Goal: Information Seeking & Learning: Learn about a topic

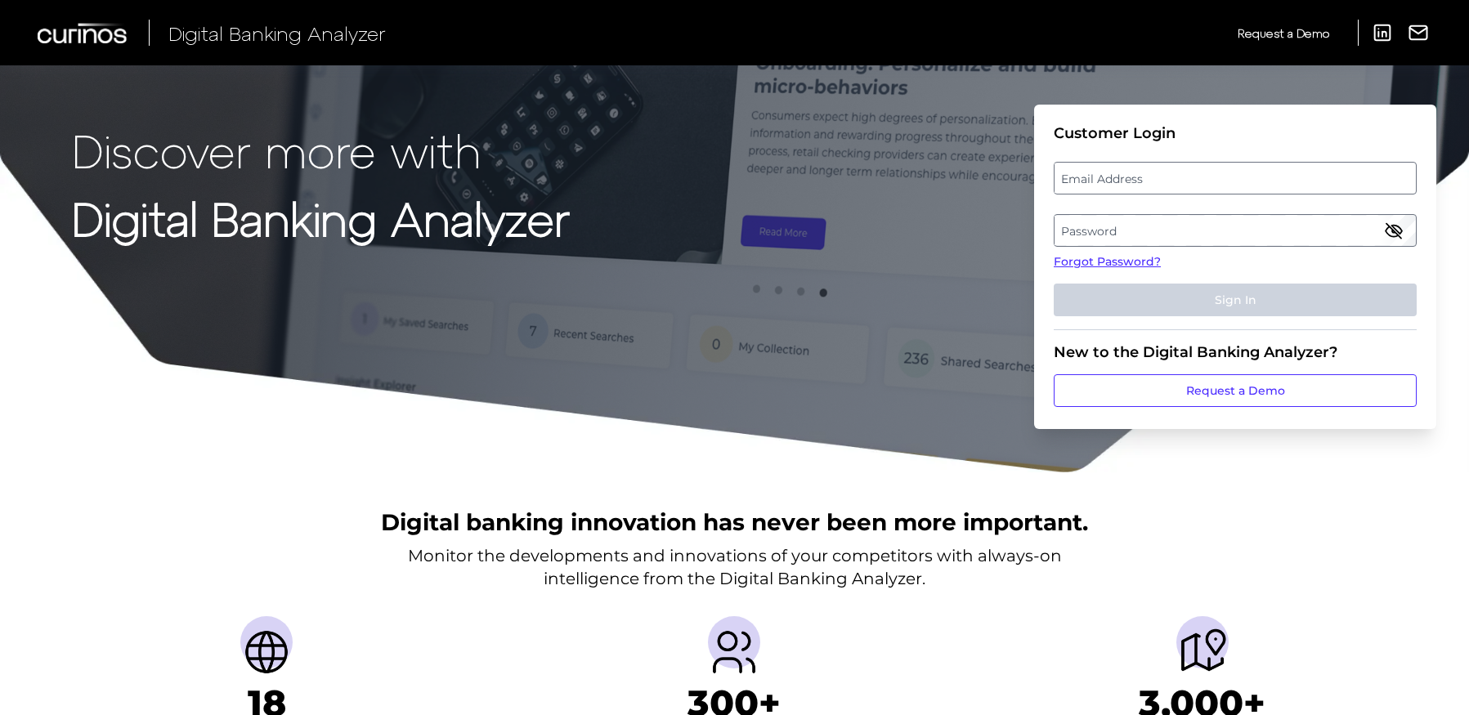
click at [1167, 188] on label "Email Address" at bounding box center [1234, 177] width 360 height 29
click at [1167, 188] on input "email" at bounding box center [1235, 178] width 363 height 33
click at [1165, 185] on input "Email Address" at bounding box center [1235, 178] width 363 height 33
type input "kelly.mccabe@regions.com"
click at [1161, 229] on label "Password" at bounding box center [1234, 230] width 360 height 29
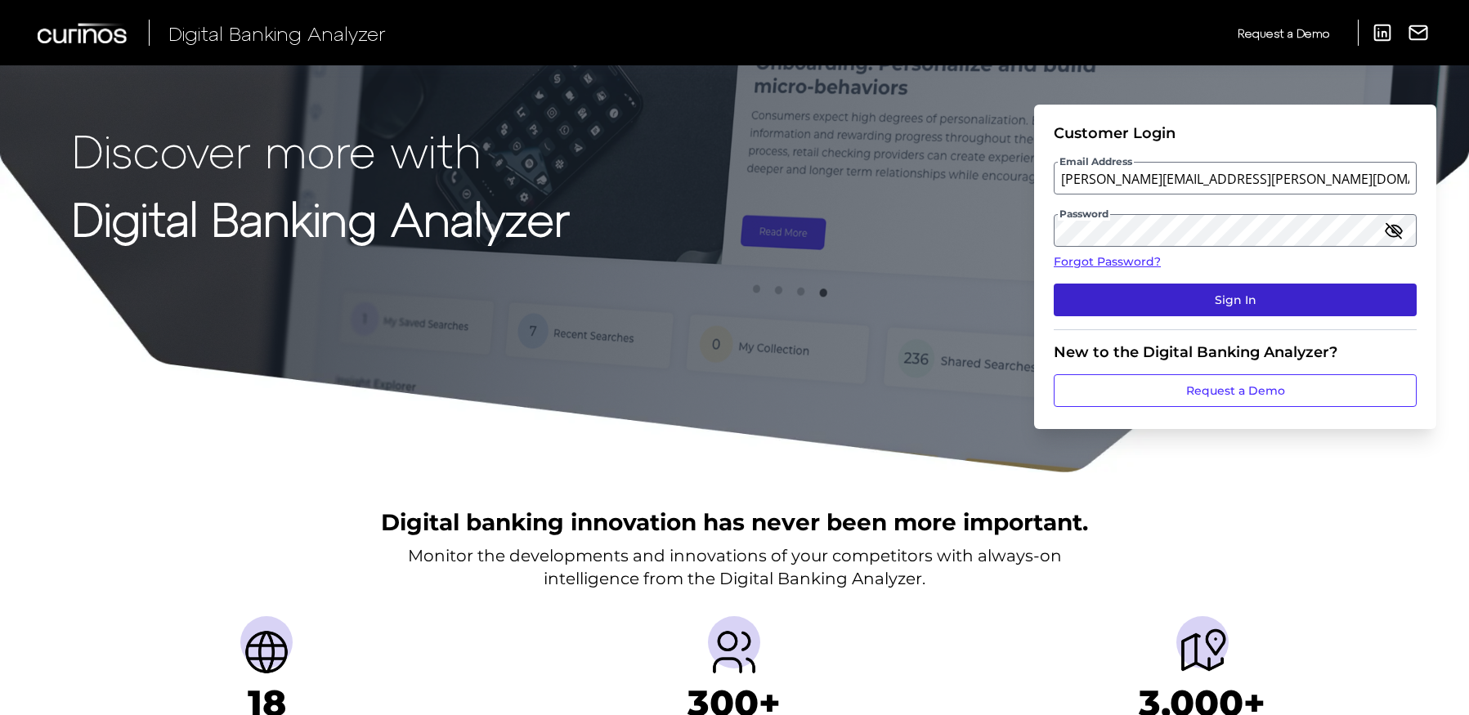
click at [1246, 293] on button "Sign In" at bounding box center [1235, 300] width 363 height 33
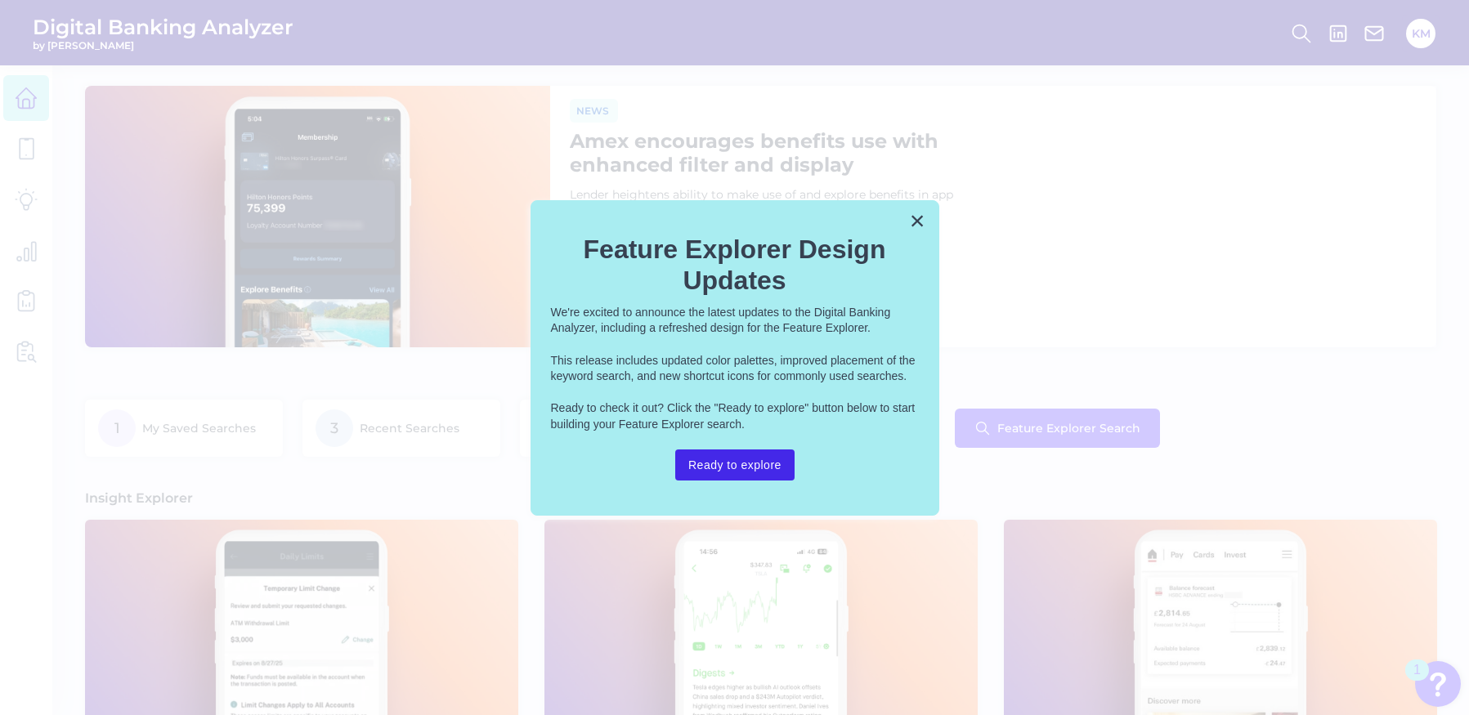
click at [718, 470] on button "Ready to explore" at bounding box center [734, 465] width 119 height 31
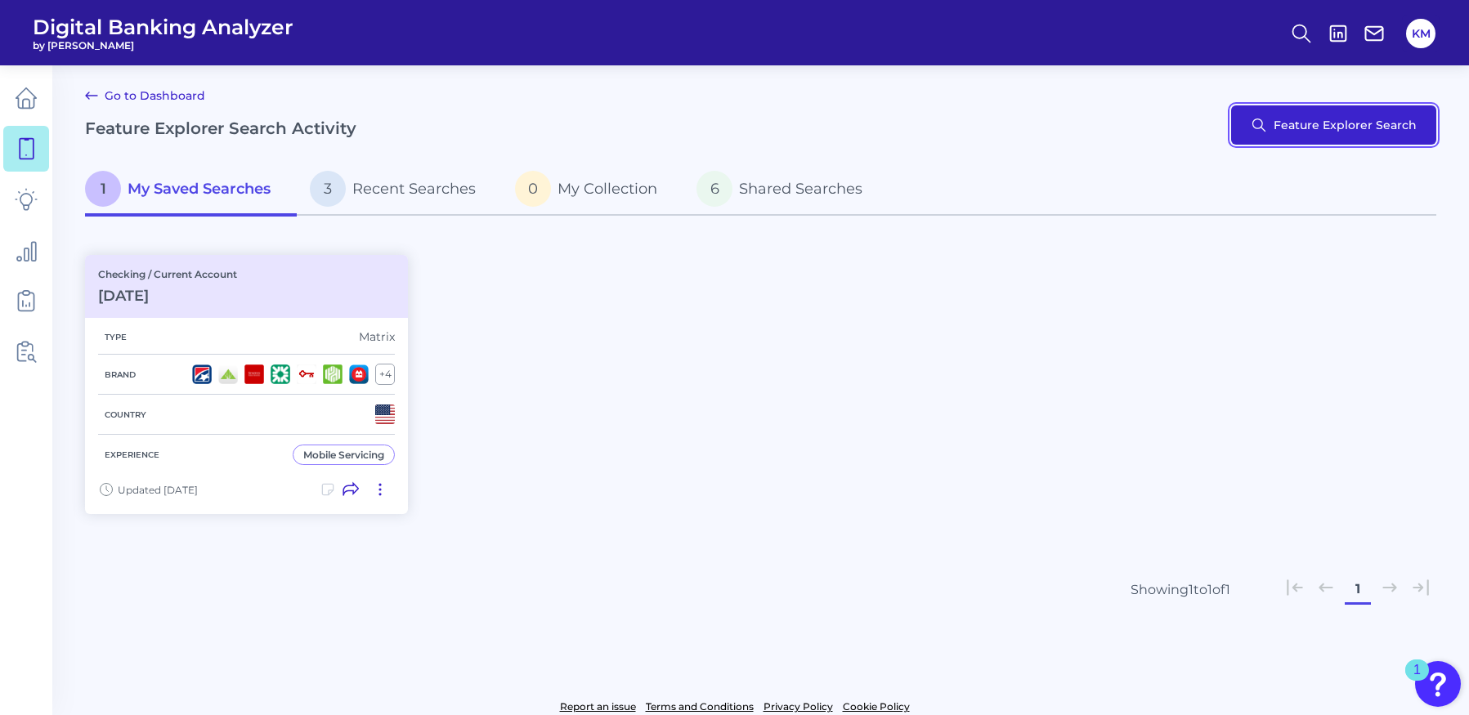
click at [1324, 119] on button "Feature Explorer Search" at bounding box center [1333, 124] width 205 height 39
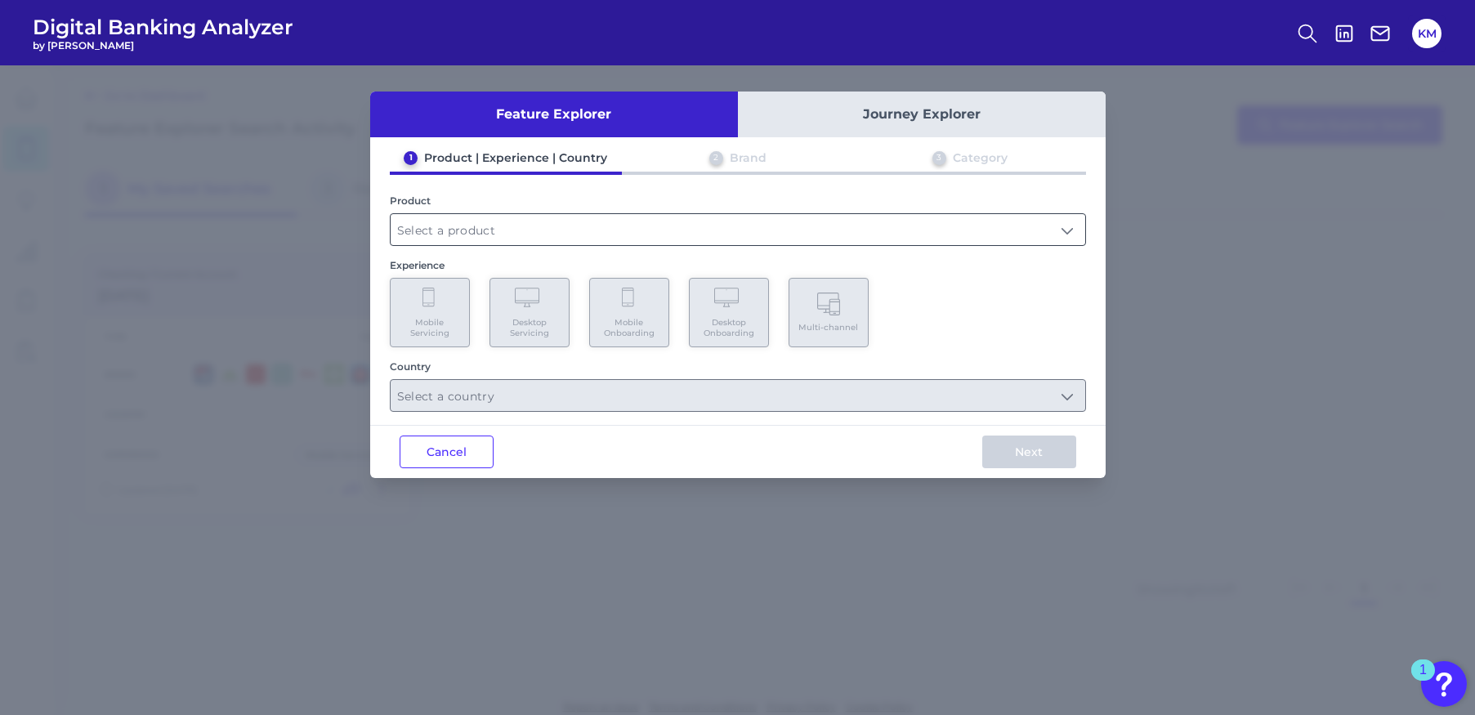
click at [560, 228] on input "text" at bounding box center [738, 229] width 695 height 31
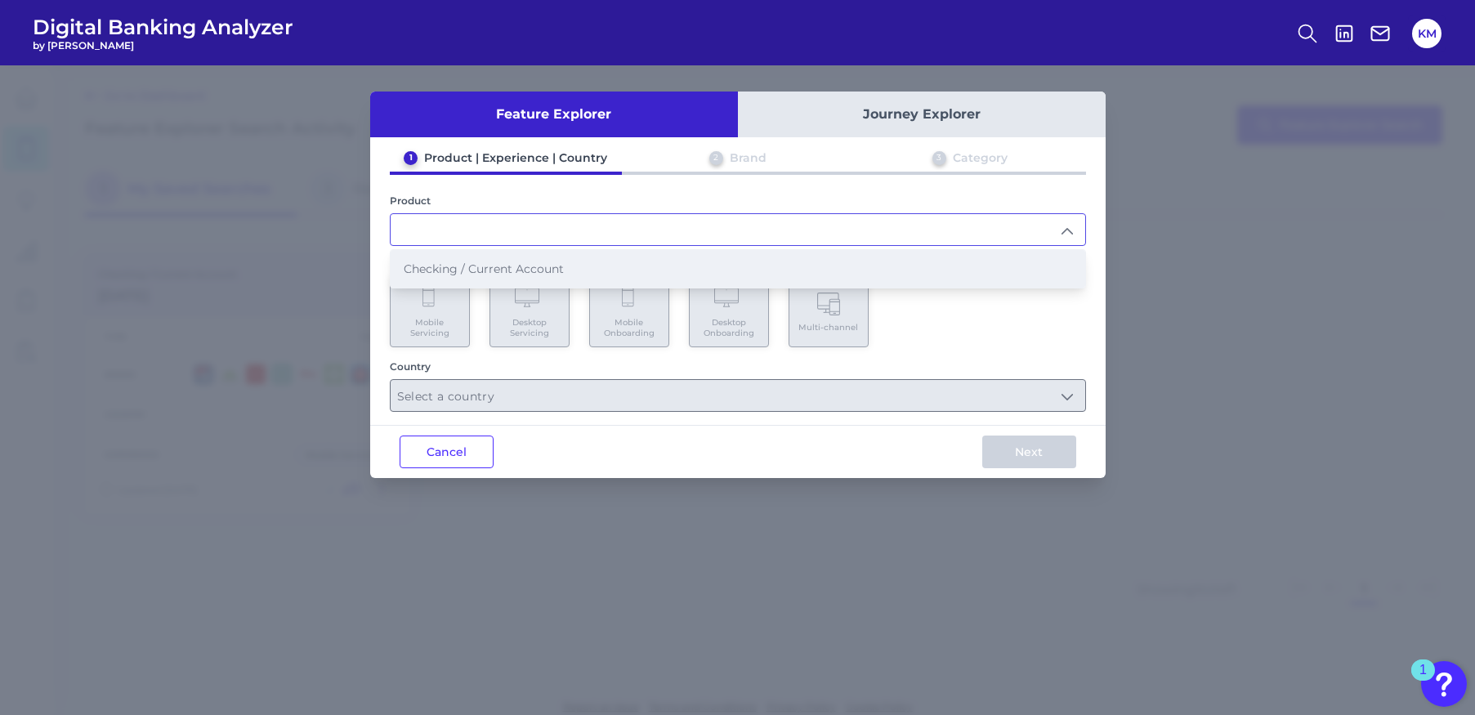
click at [521, 263] on span "Checking / Current Account" at bounding box center [484, 269] width 160 height 15
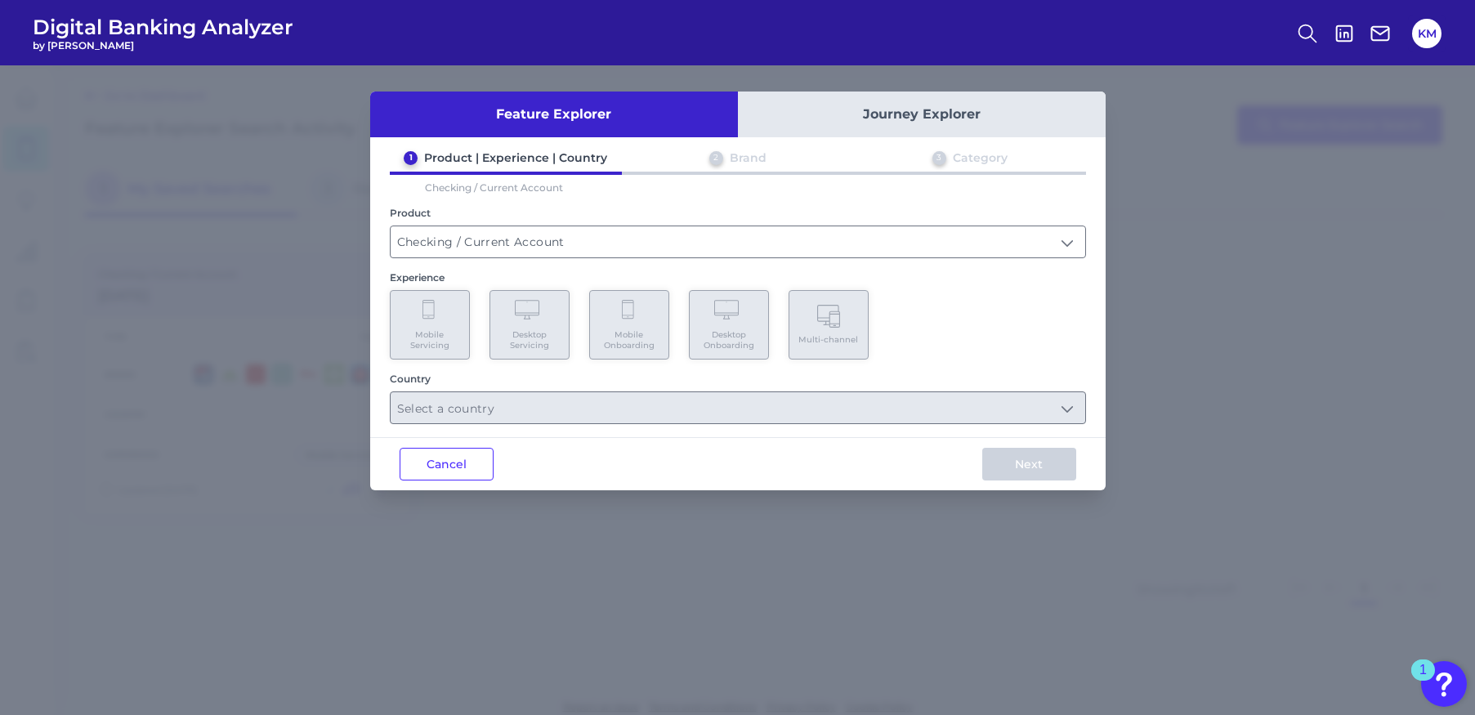
type input "Checking / Current Account"
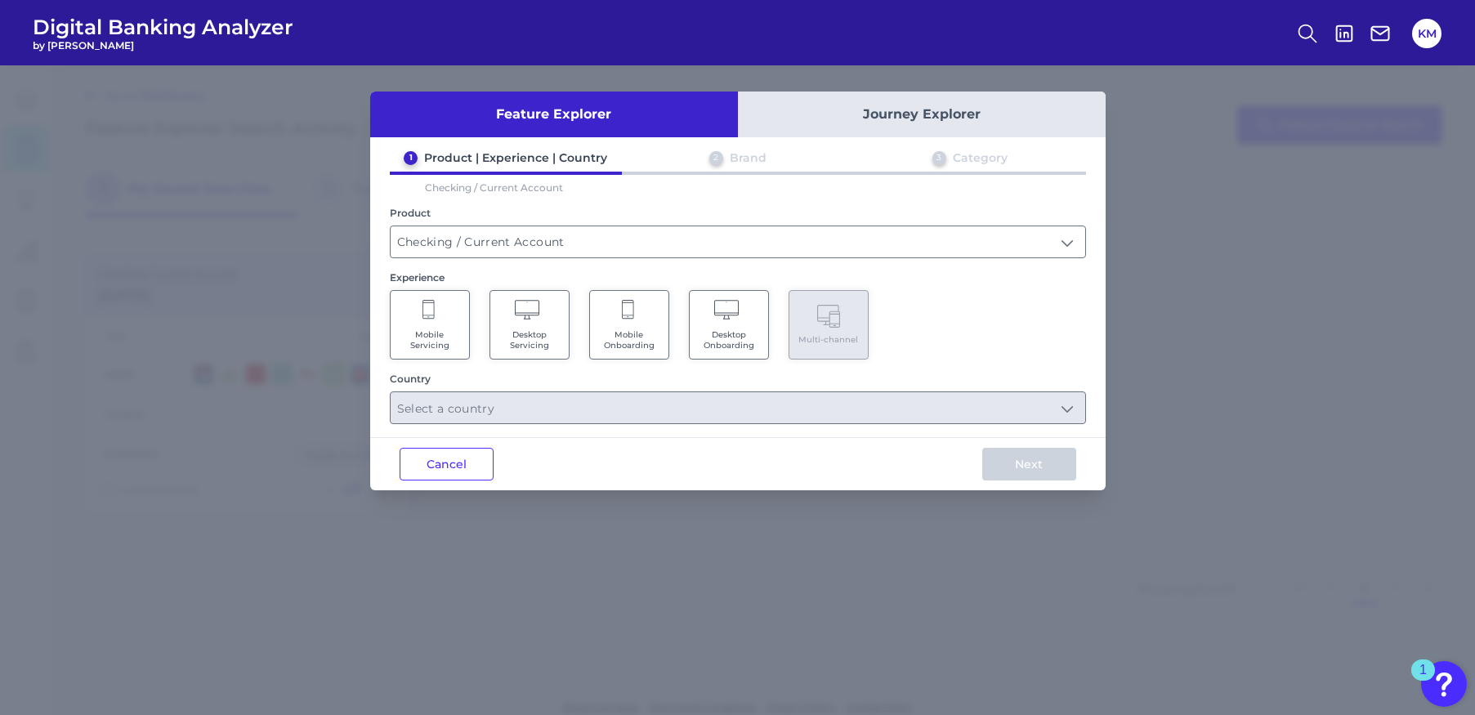
click at [434, 329] on span "Mobile Servicing" at bounding box center [430, 339] width 62 height 21
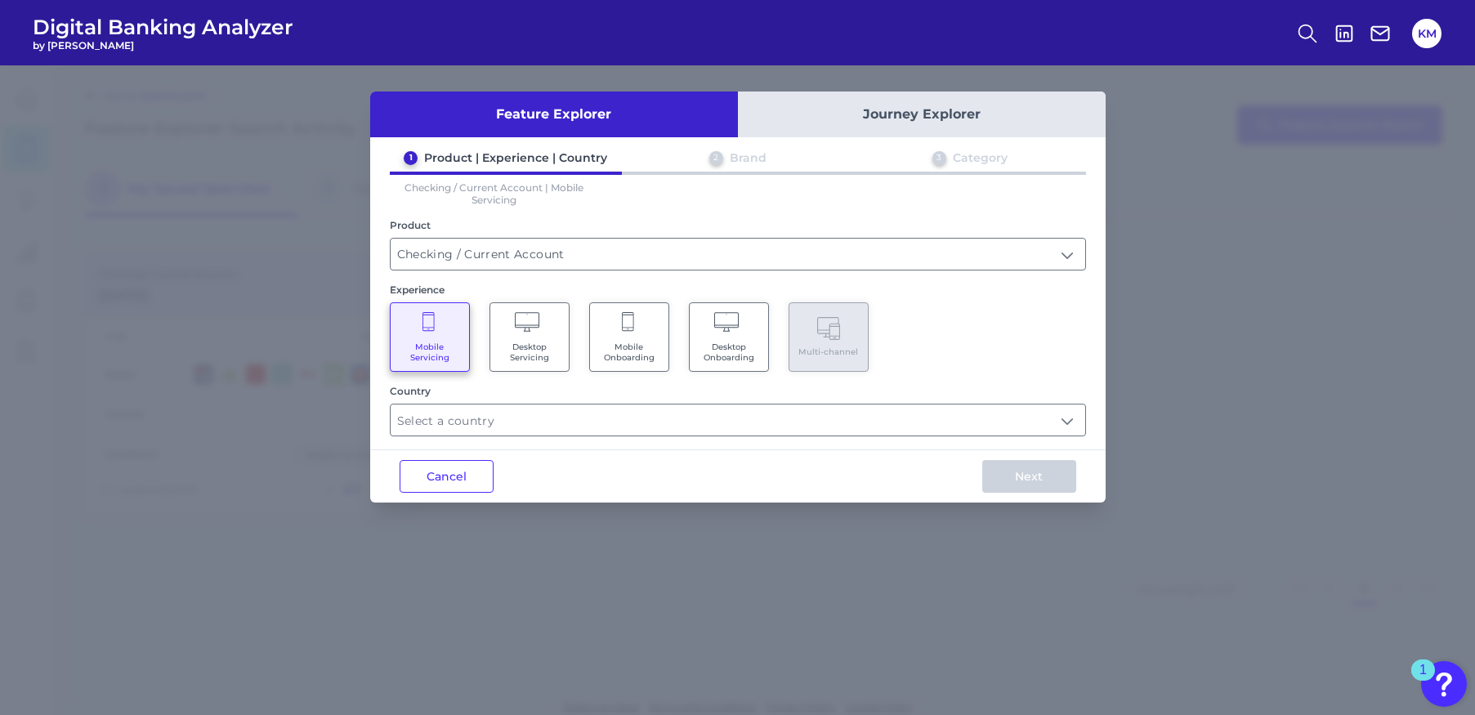
click at [526, 328] on icon at bounding box center [529, 323] width 29 height 23
click at [414, 333] on Servicing "Mobile Servicing" at bounding box center [430, 336] width 80 height 69
click at [488, 426] on input "text" at bounding box center [738, 420] width 695 height 31
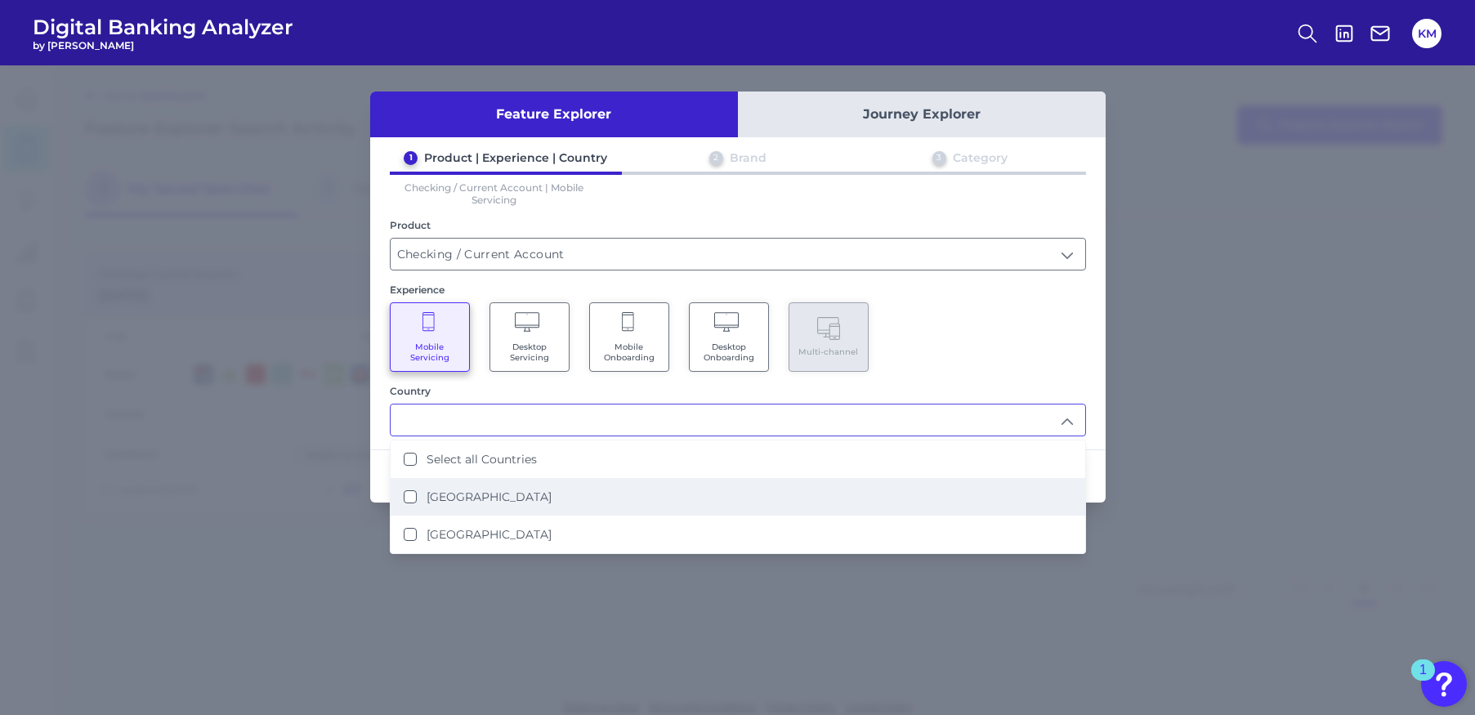
click at [453, 495] on label "[GEOGRAPHIC_DATA]" at bounding box center [489, 497] width 125 height 15
type input "[GEOGRAPHIC_DATA]"
click at [499, 351] on span "Desktop Servicing" at bounding box center [530, 352] width 62 height 21
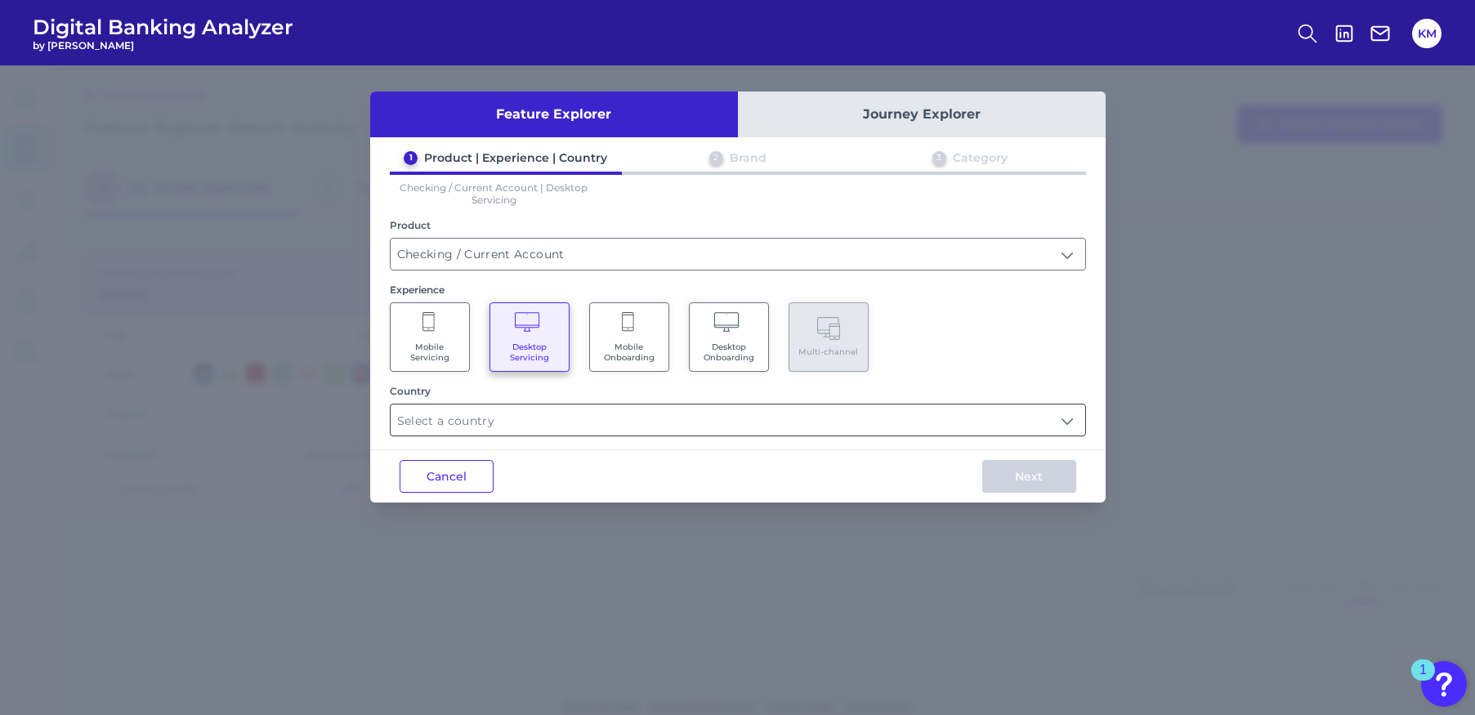
click at [608, 425] on input "text" at bounding box center [738, 420] width 695 height 31
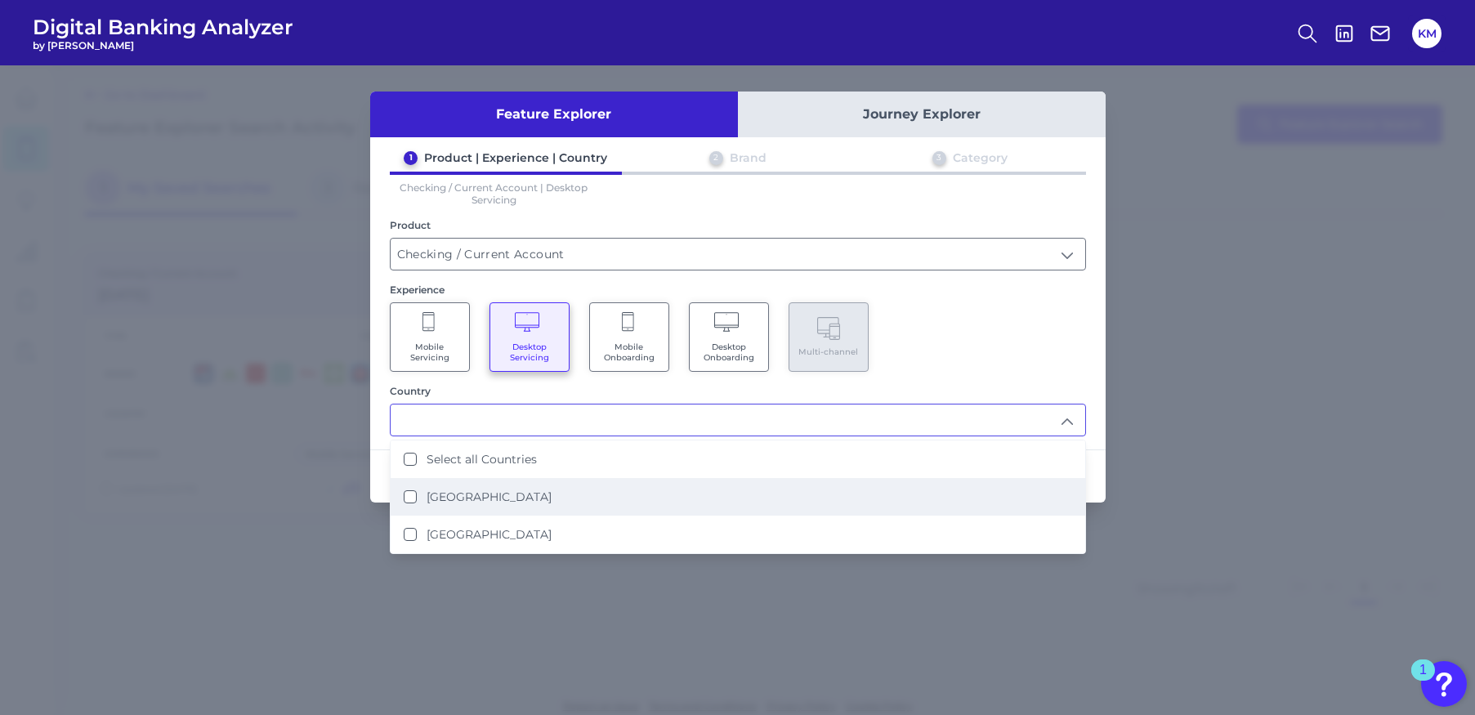
drag, startPoint x: 553, startPoint y: 459, endPoint x: 539, endPoint y: 483, distance: 27.9
click at [539, 483] on ul "Select all Countries [GEOGRAPHIC_DATA] [GEOGRAPHIC_DATA]" at bounding box center [738, 497] width 695 height 113
click at [414, 495] on States "[GEOGRAPHIC_DATA]" at bounding box center [410, 496] width 13 height 13
type input "[GEOGRAPHIC_DATA]"
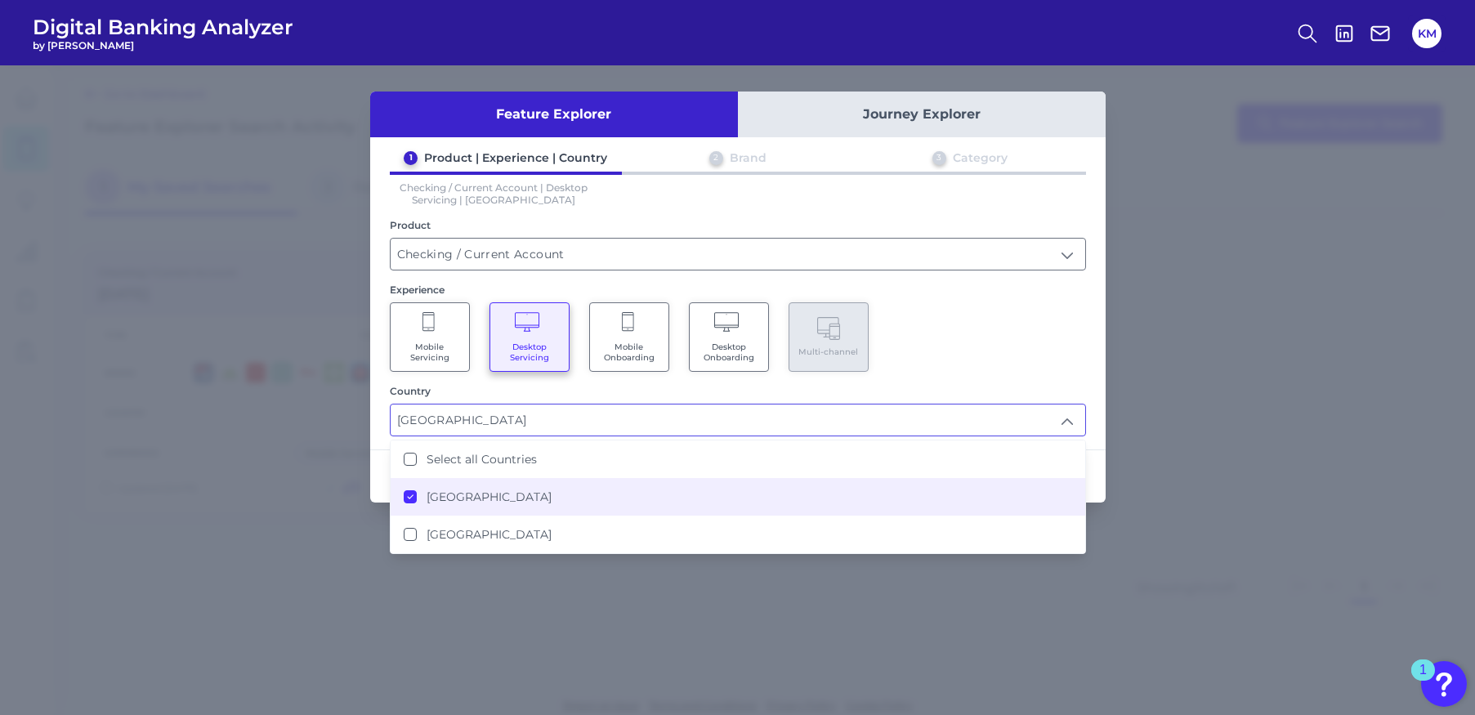
click at [1027, 353] on div "Mobile Servicing Desktop Servicing Mobile Onboarding Desktop Onboarding Multi-c…" at bounding box center [738, 336] width 696 height 69
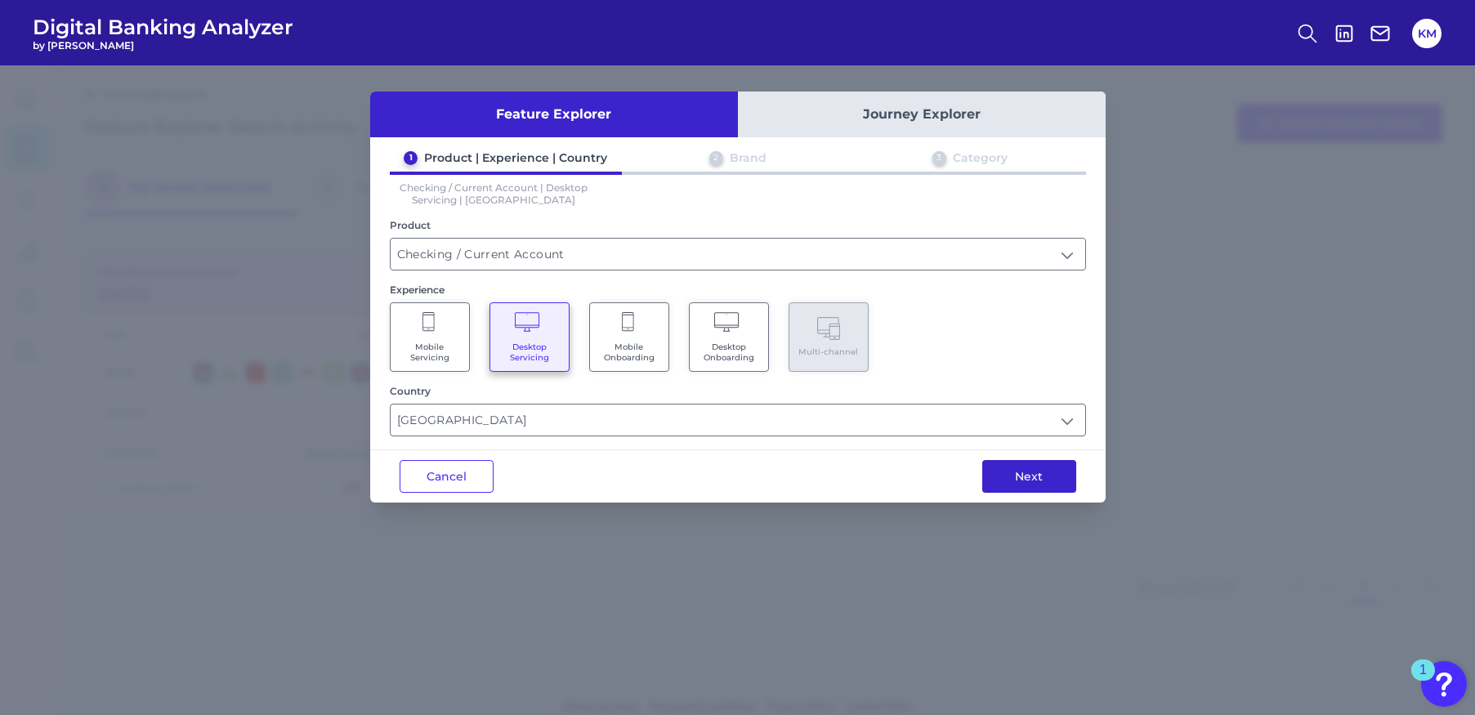
click at [1043, 475] on button "Next" at bounding box center [1029, 476] width 94 height 33
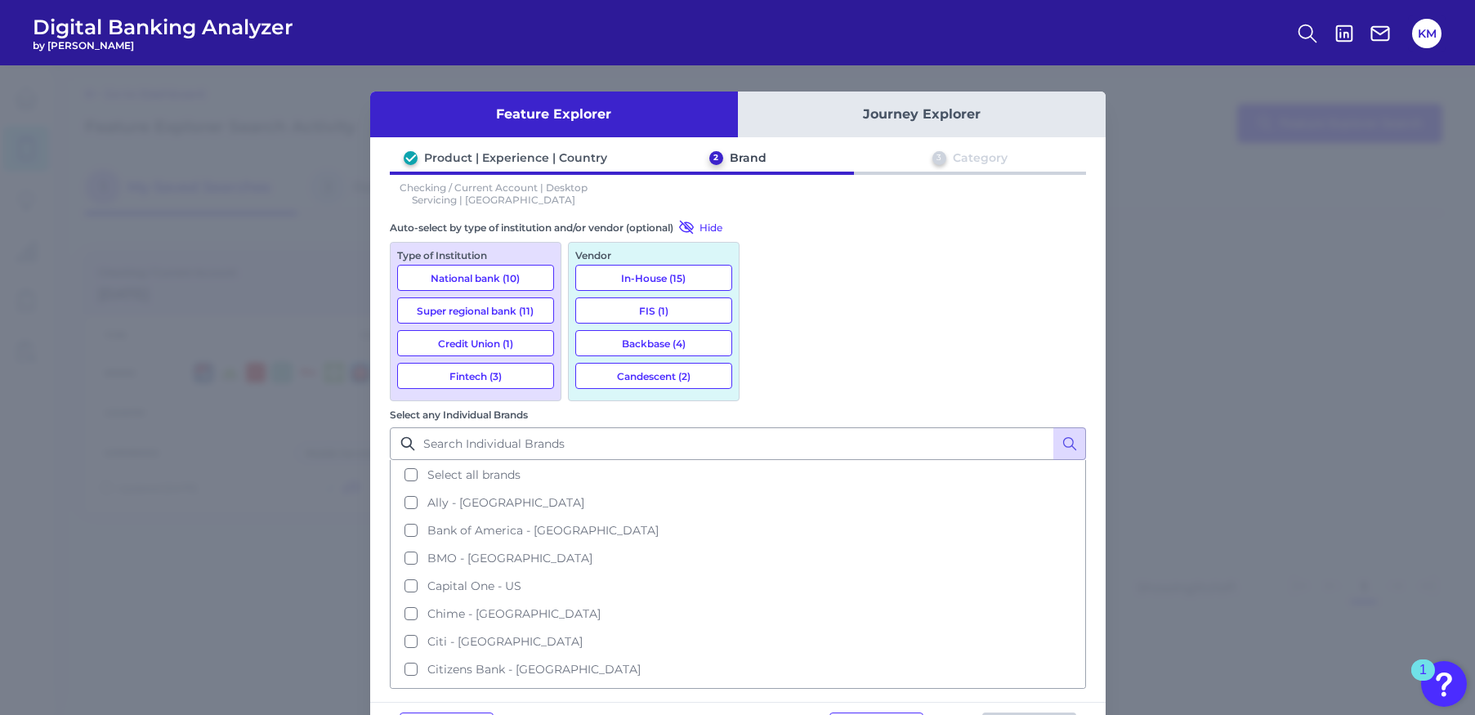
click at [486, 315] on button "Super regional bank (11)" at bounding box center [475, 311] width 157 height 26
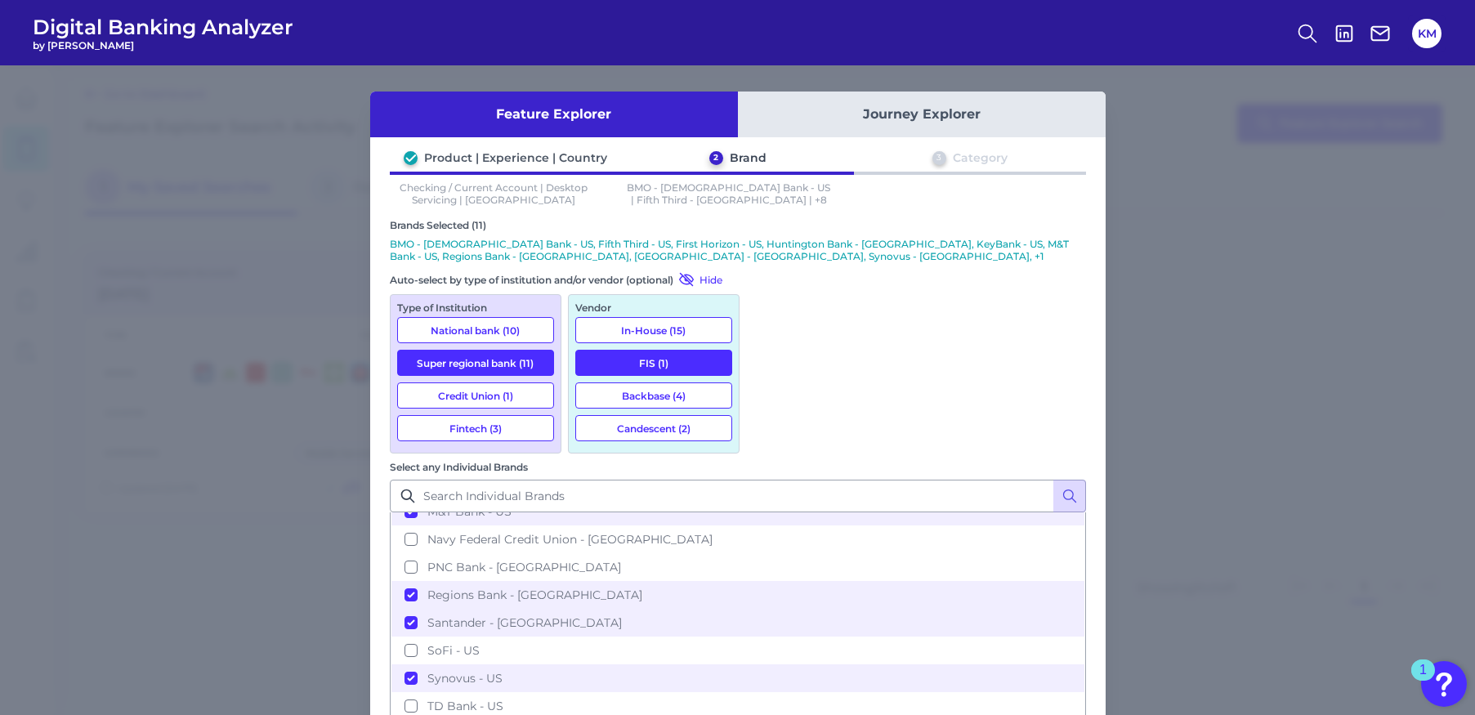
scroll to position [374, 0]
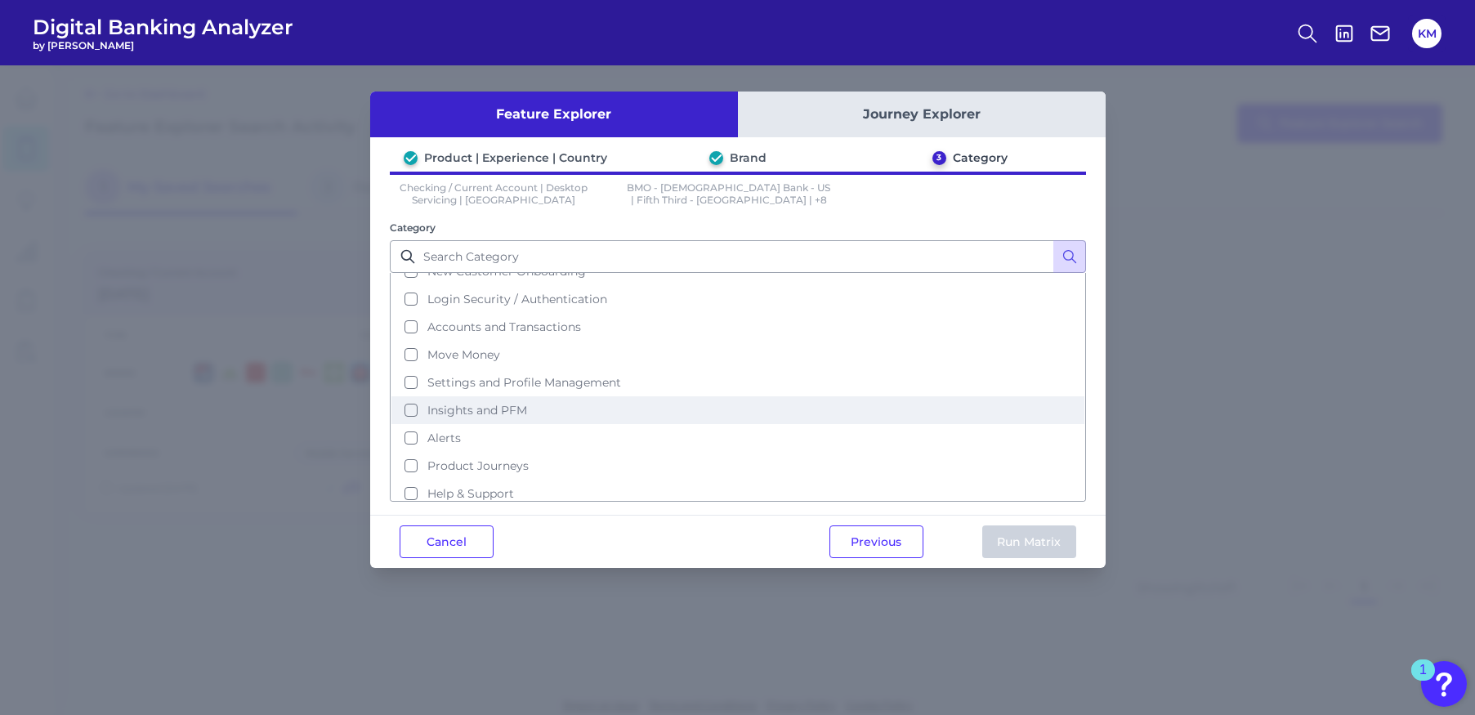
scroll to position [79, 0]
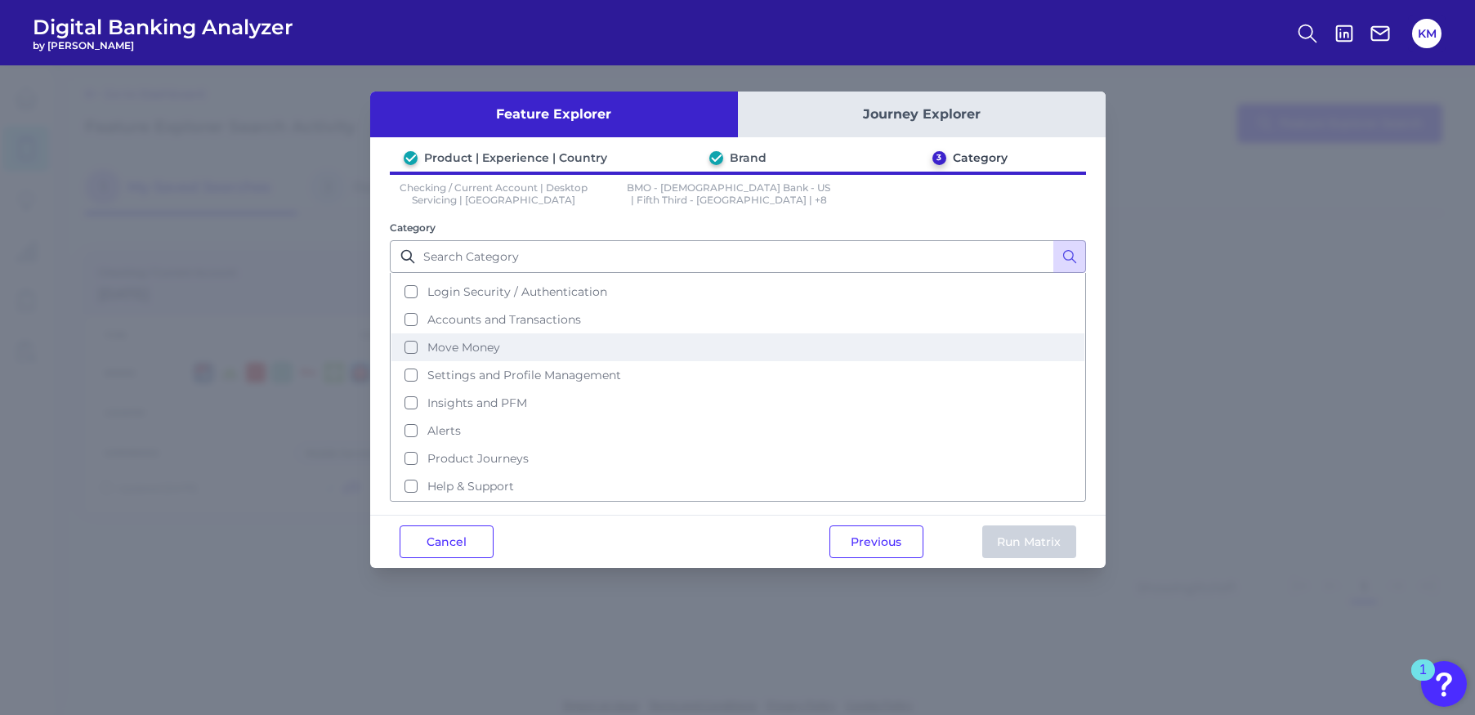
click at [412, 346] on button "Move Money" at bounding box center [738, 347] width 693 height 28
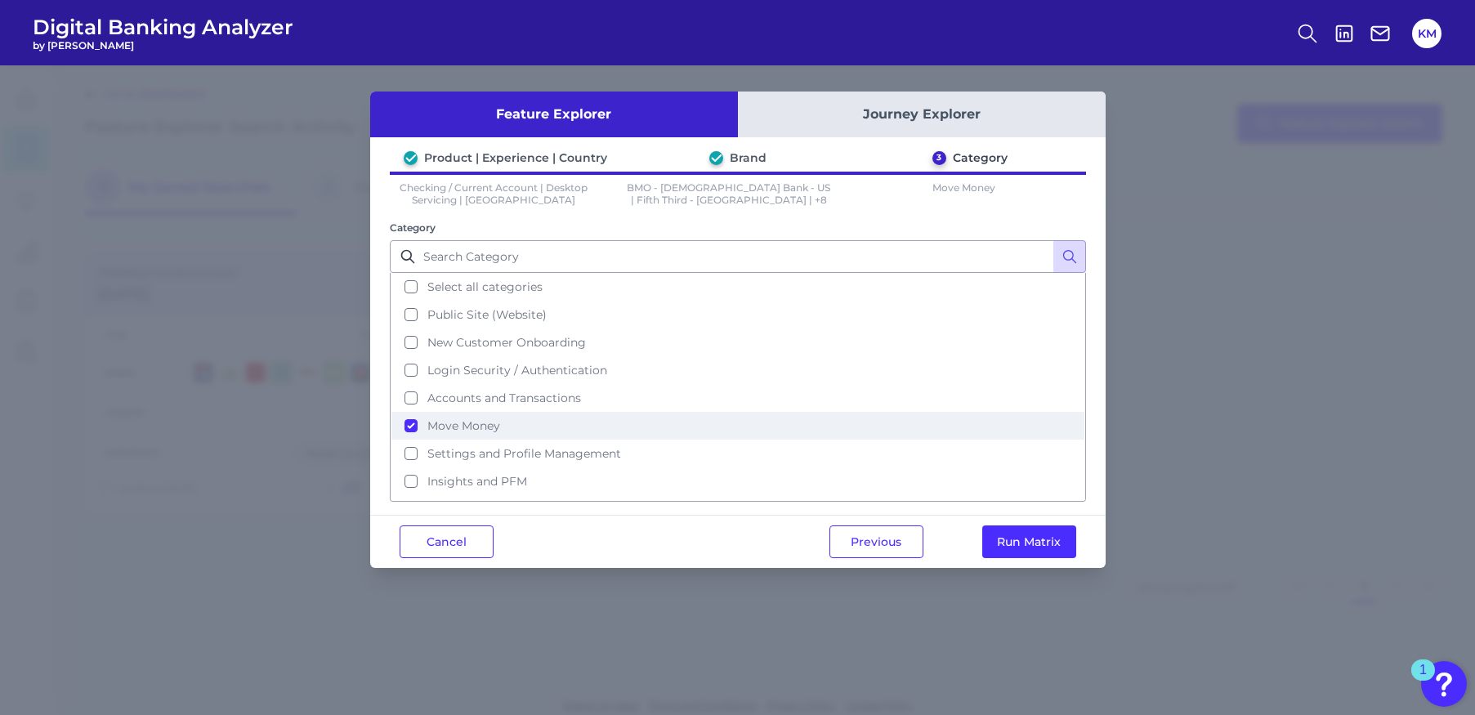
scroll to position [0, 0]
click at [1040, 541] on button "Run Matrix" at bounding box center [1029, 542] width 94 height 33
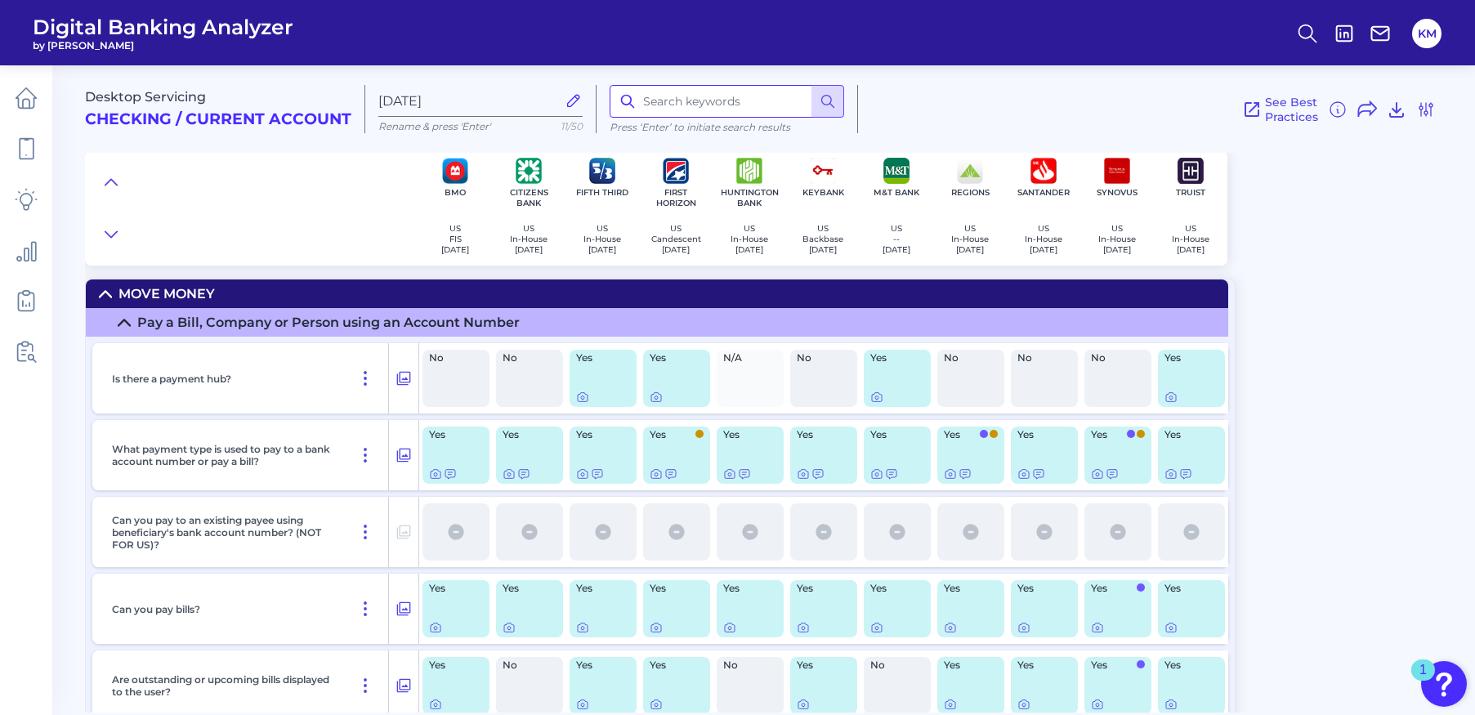
click at [679, 99] on input at bounding box center [727, 101] width 235 height 33
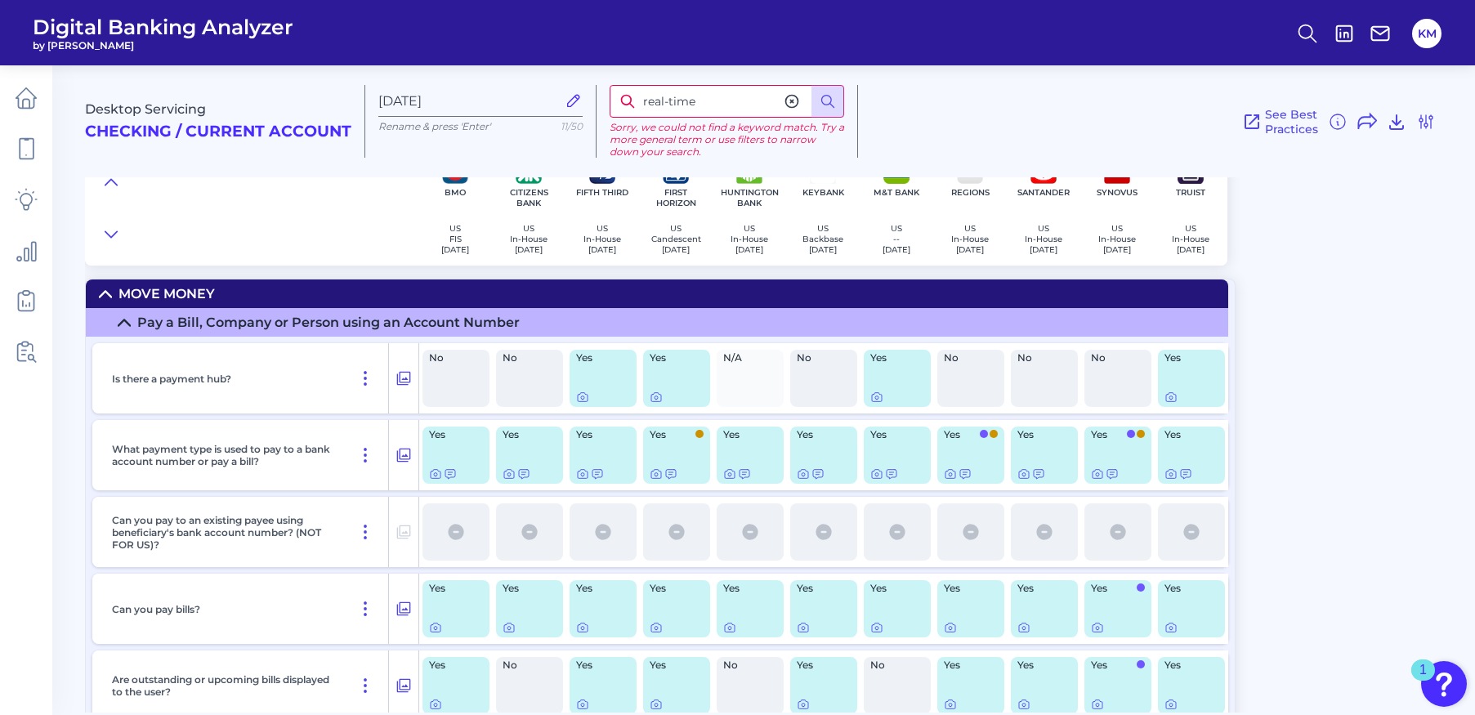
drag, startPoint x: 725, startPoint y: 101, endPoint x: 747, endPoint y: 136, distance: 42.2
click at [625, 83] on div "Desktop Servicing Checking / Current Account [DATE] Rename & press 'Enter' 11/5…" at bounding box center [777, 114] width 1384 height 125
type input "payments"
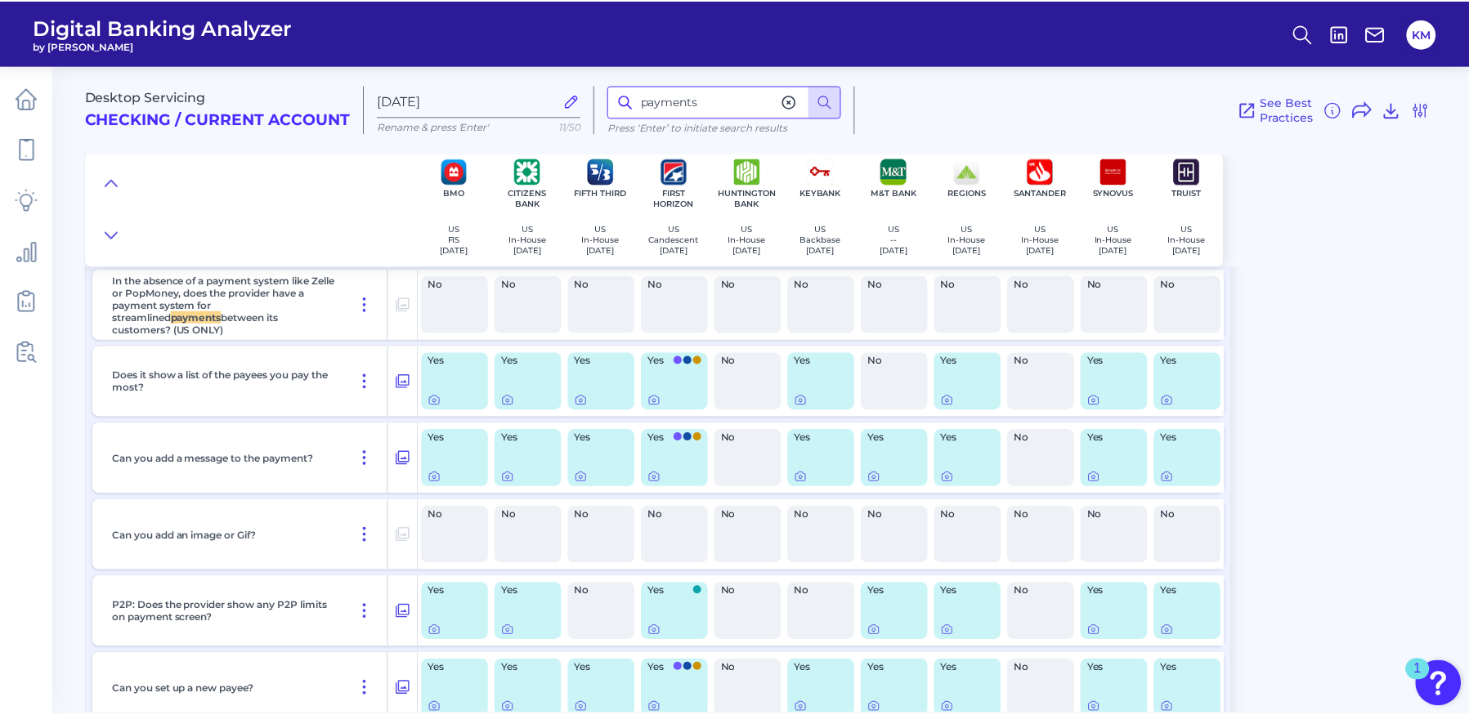
scroll to position [2432, 0]
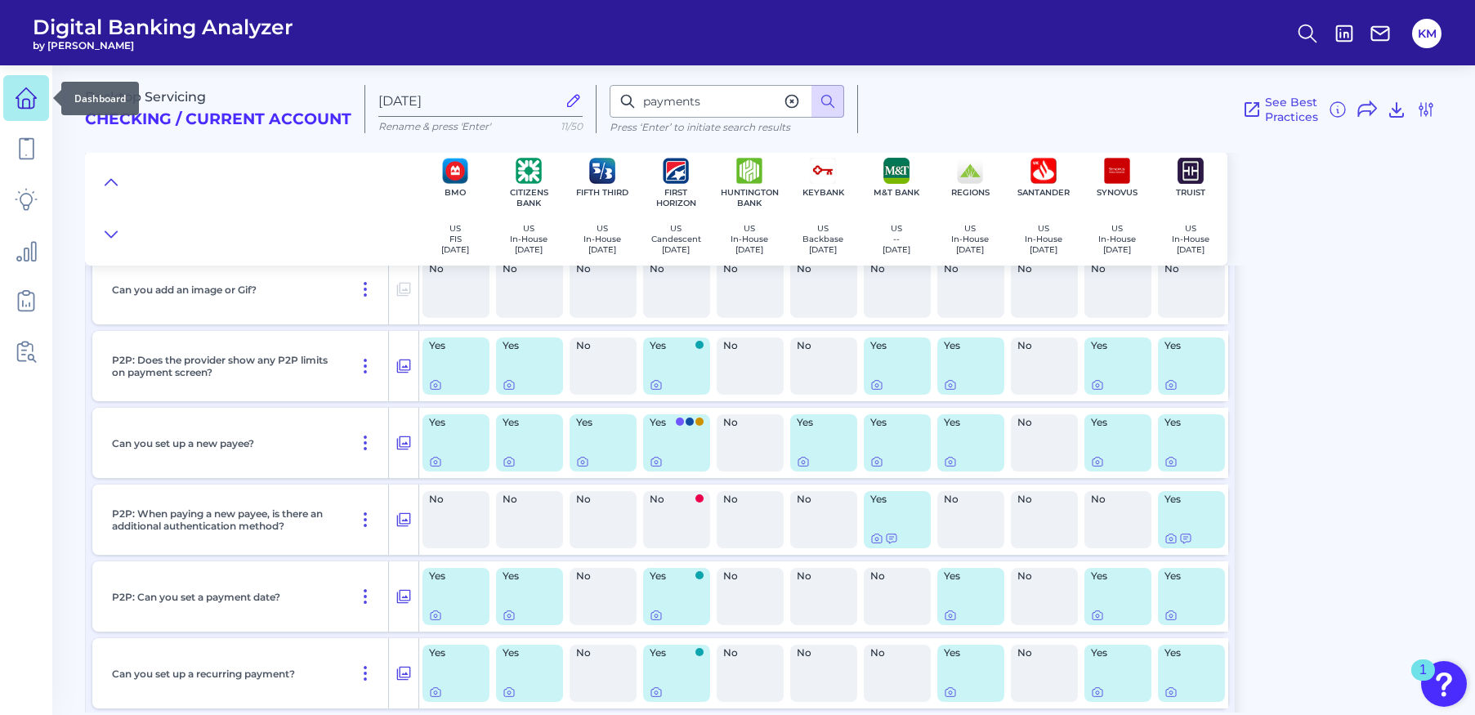
click at [28, 100] on icon at bounding box center [26, 98] width 23 height 23
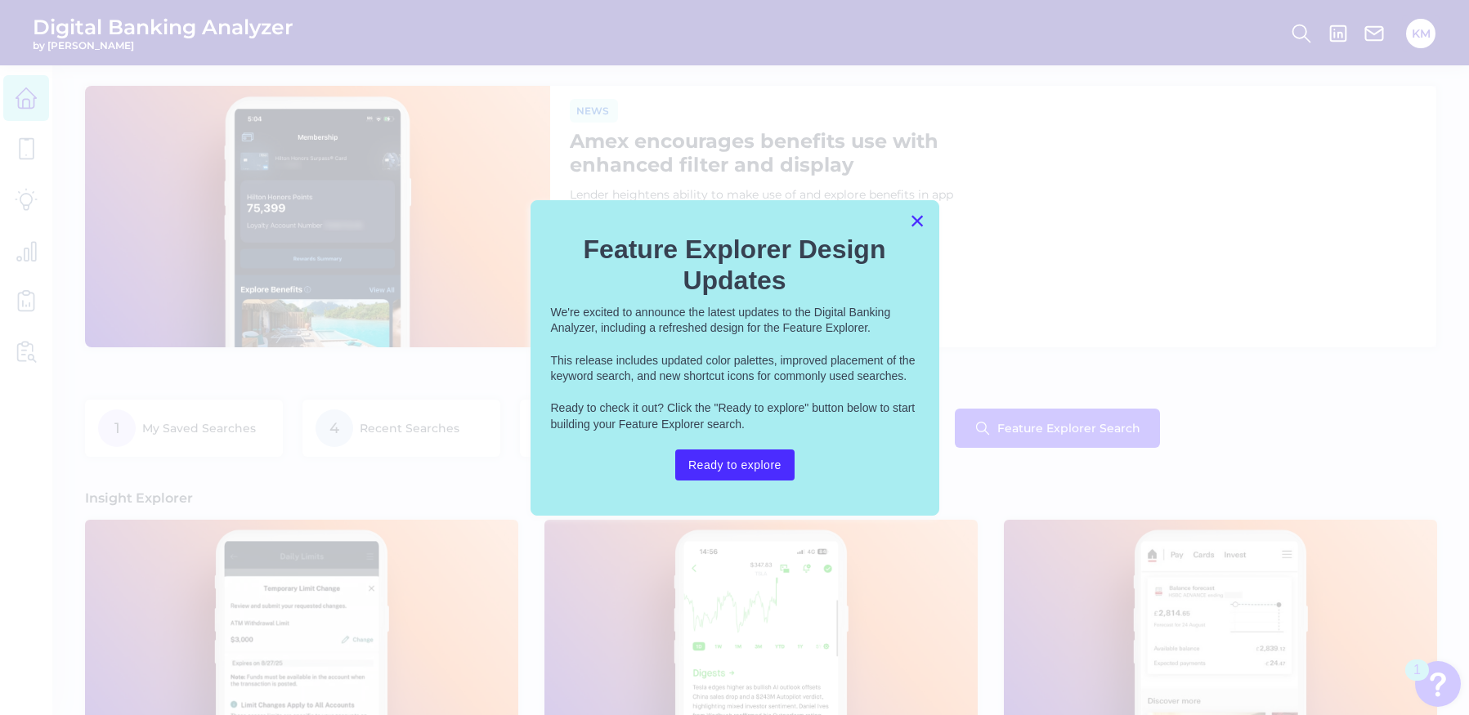
click at [915, 222] on button "×" at bounding box center [918, 221] width 16 height 26
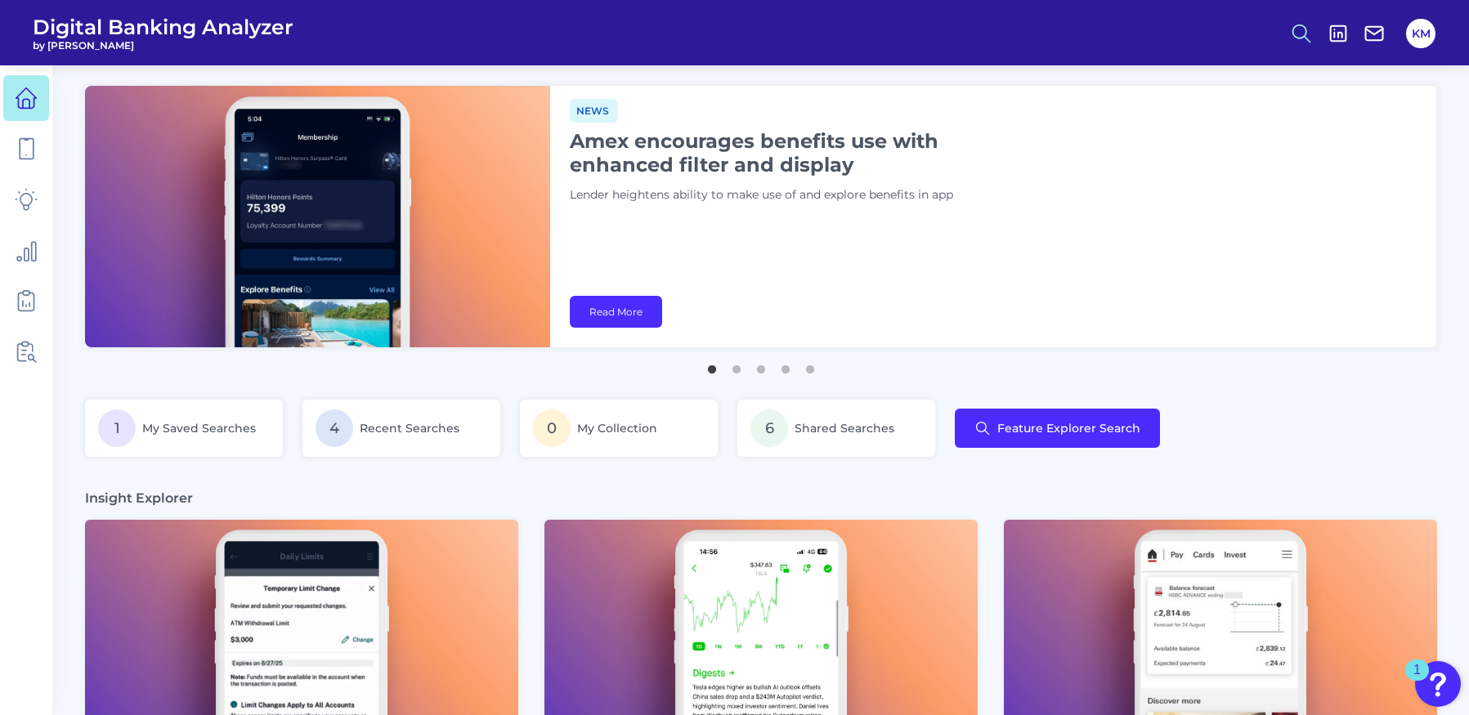
click at [1295, 28] on icon at bounding box center [1301, 33] width 23 height 23
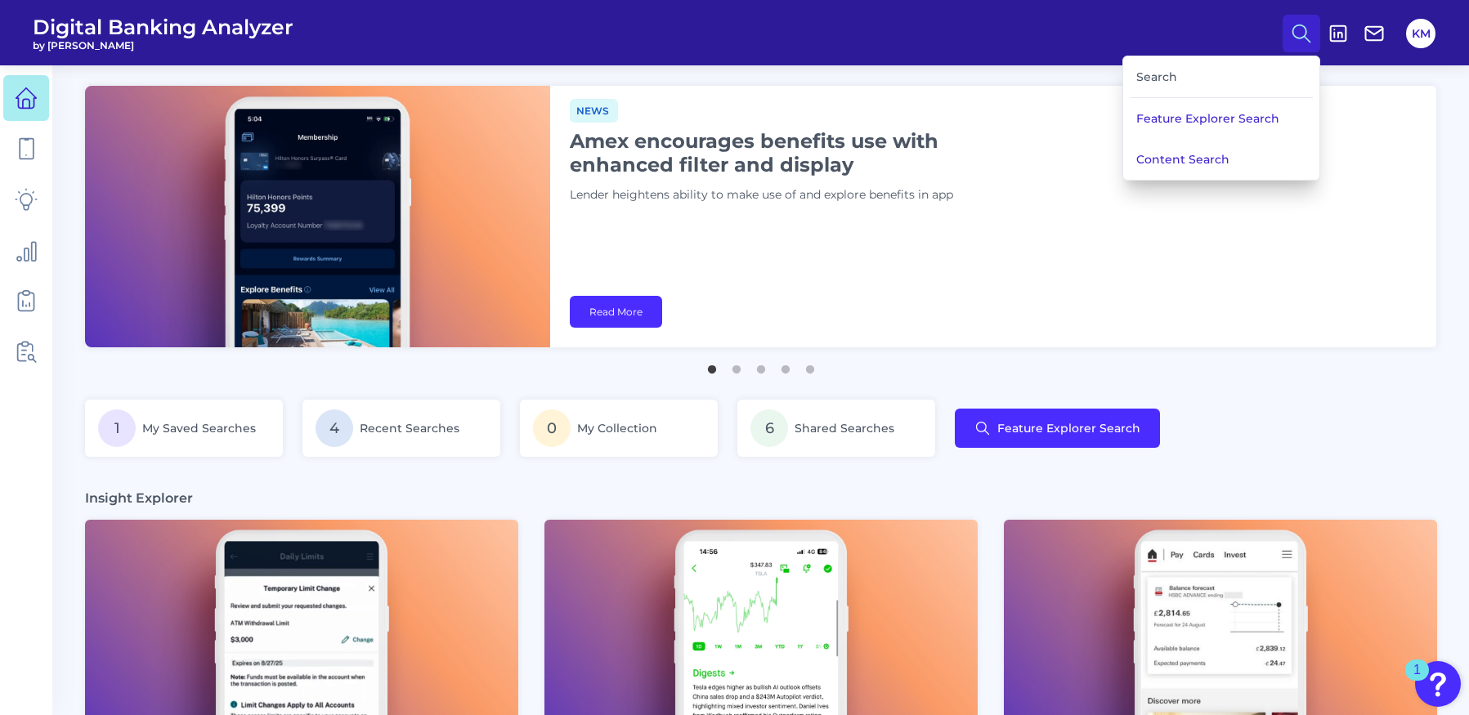
click at [1183, 80] on div "Search" at bounding box center [1221, 77] width 183 height 42
click at [1157, 79] on div "Search" at bounding box center [1221, 77] width 183 height 42
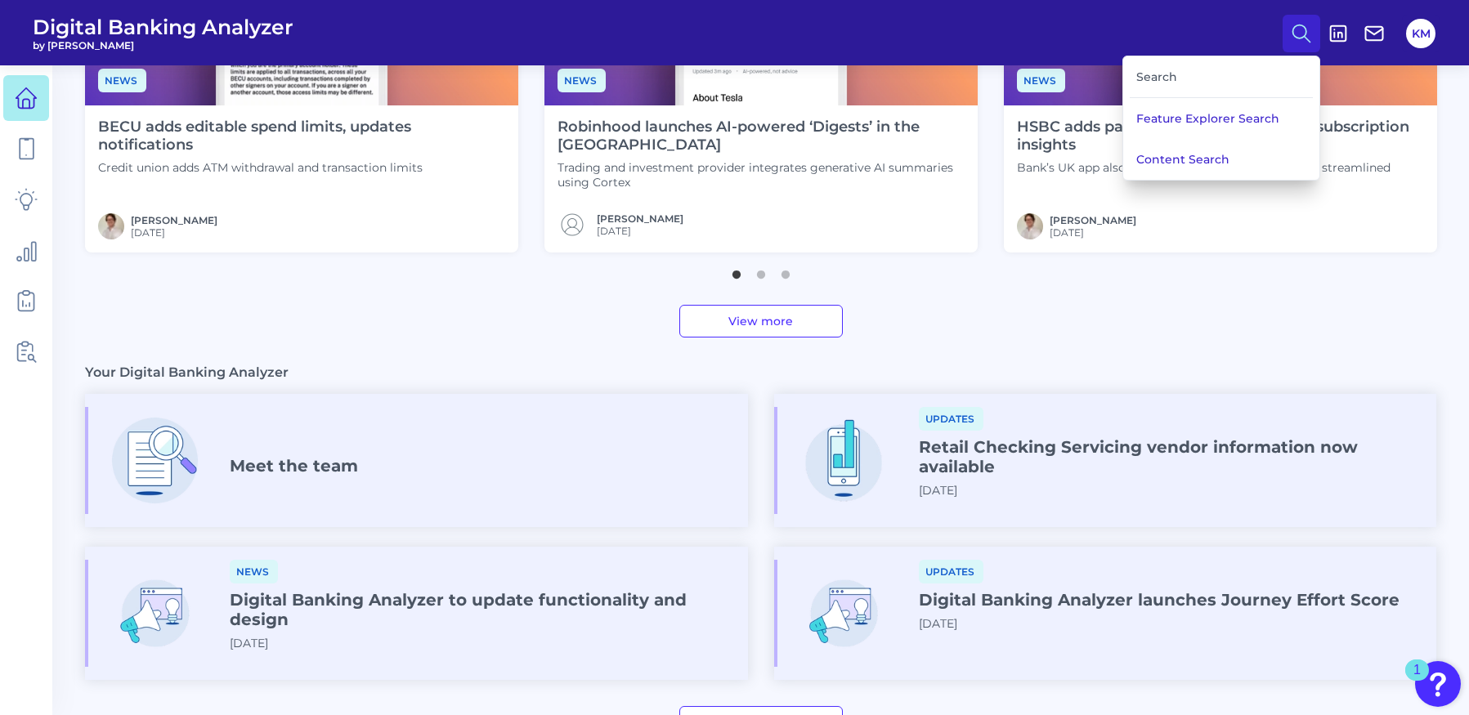
scroll to position [682, 0]
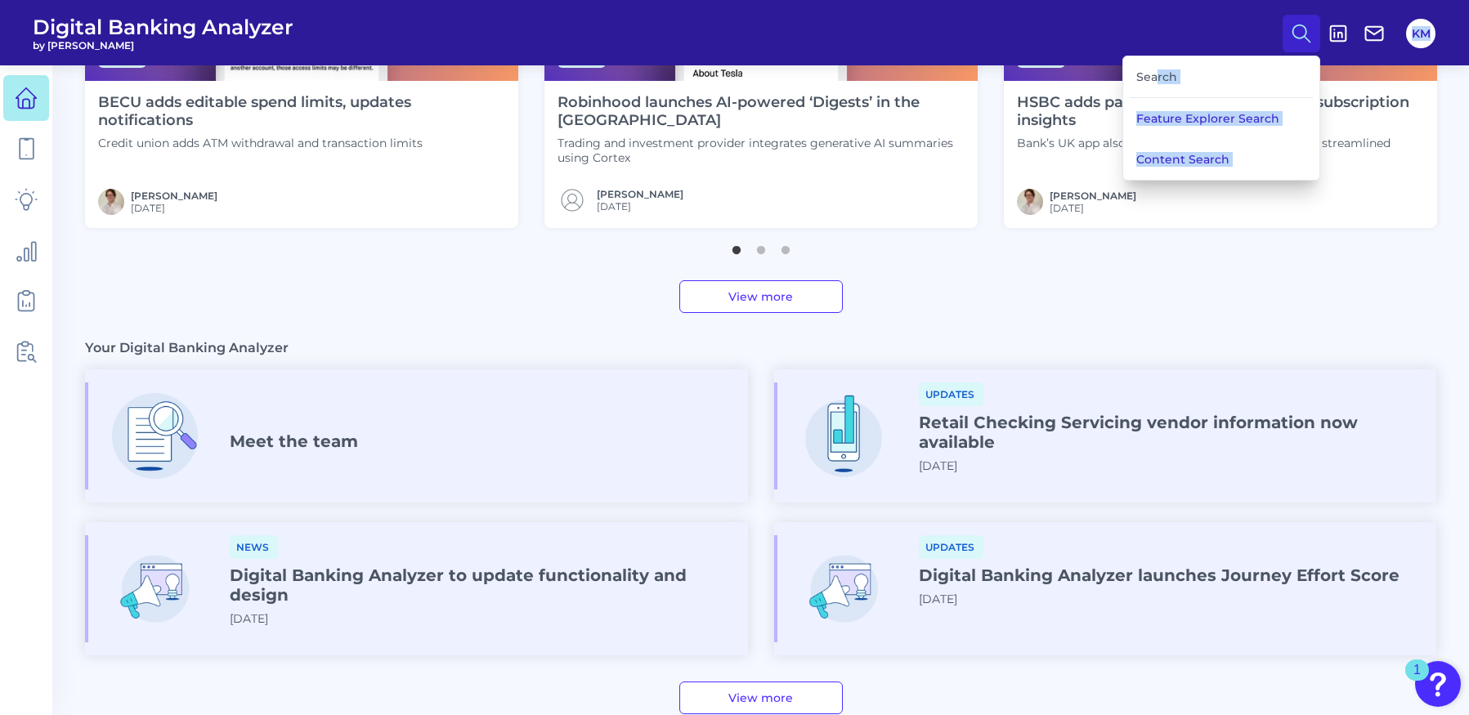
drag, startPoint x: 1157, startPoint y: 79, endPoint x: 1117, endPoint y: 94, distance: 41.9
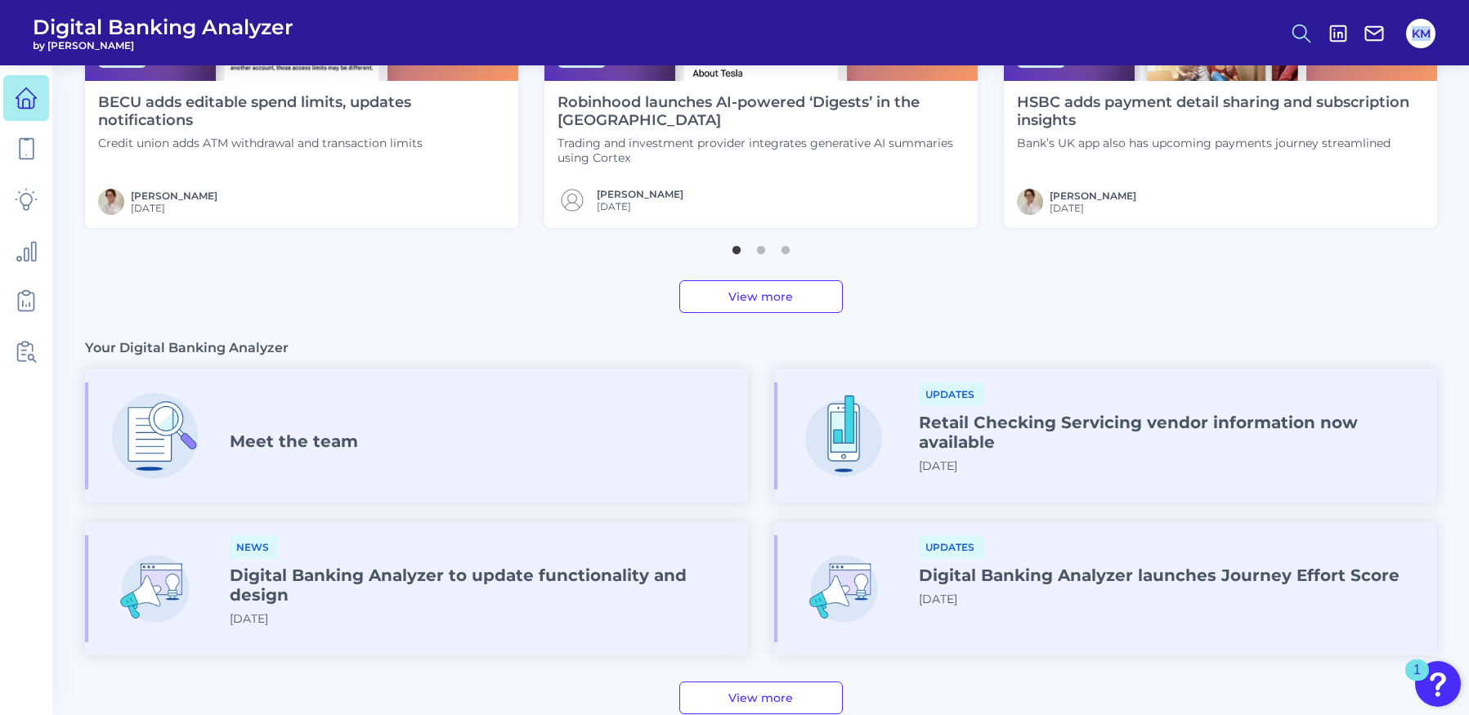
click at [1303, 25] on circle at bounding box center [1299, 31] width 13 height 13
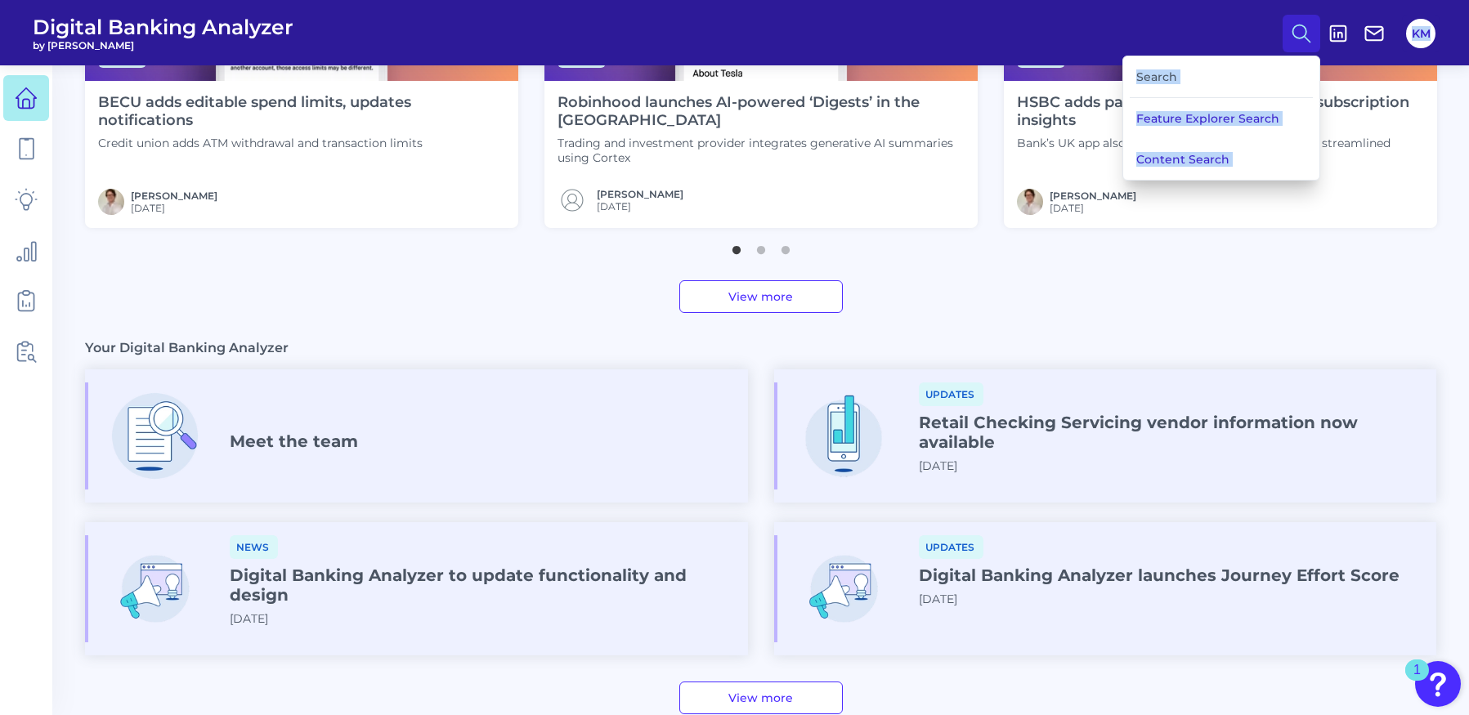
drag, startPoint x: 1203, startPoint y: 76, endPoint x: 1170, endPoint y: 81, distance: 33.1
click at [1202, 76] on div "Search" at bounding box center [1221, 77] width 183 height 42
click at [1165, 78] on div "Search" at bounding box center [1221, 77] width 183 height 42
click at [1164, 78] on div "Search" at bounding box center [1221, 77] width 183 height 42
click at [1170, 159] on button "Content Search" at bounding box center [1221, 159] width 196 height 41
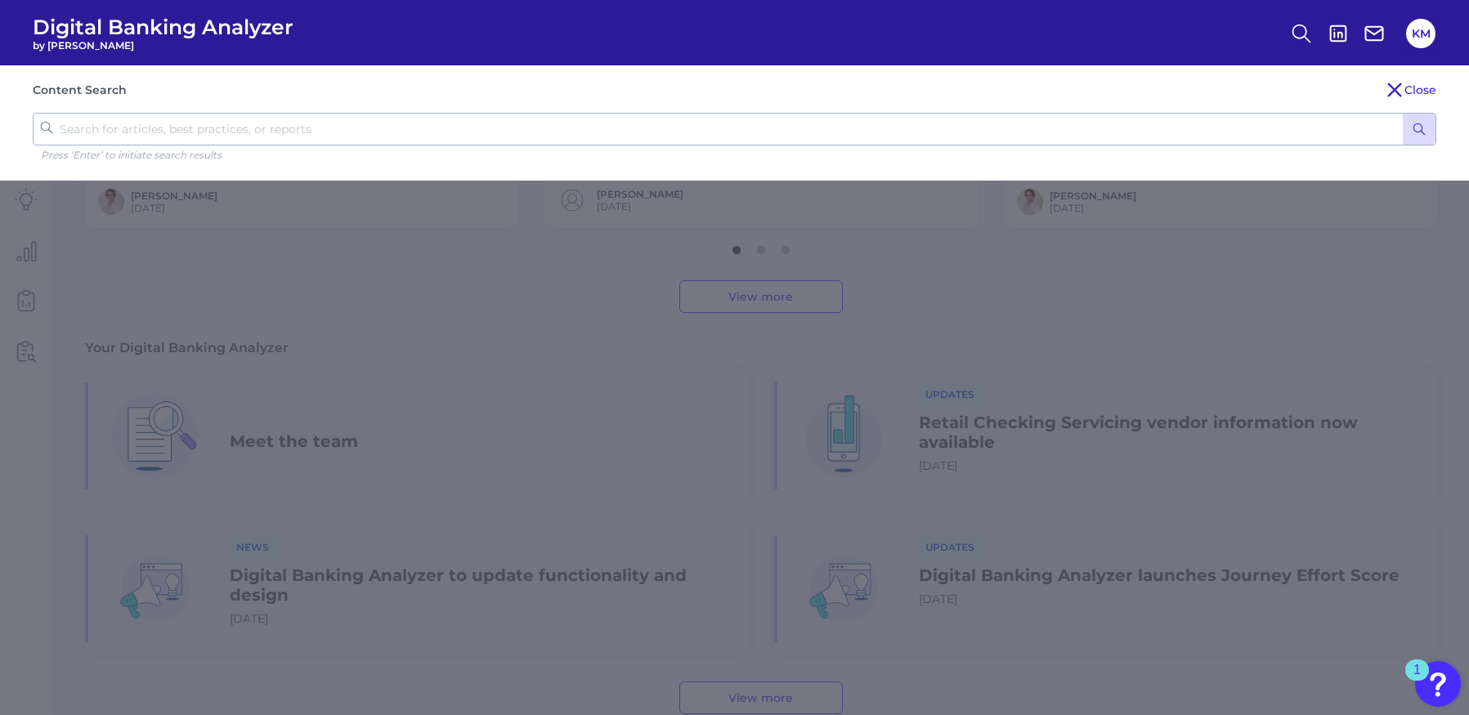
click at [613, 125] on input "text" at bounding box center [734, 129] width 1403 height 33
type input "good funds"
click button "submit" at bounding box center [1419, 129] width 33 height 31
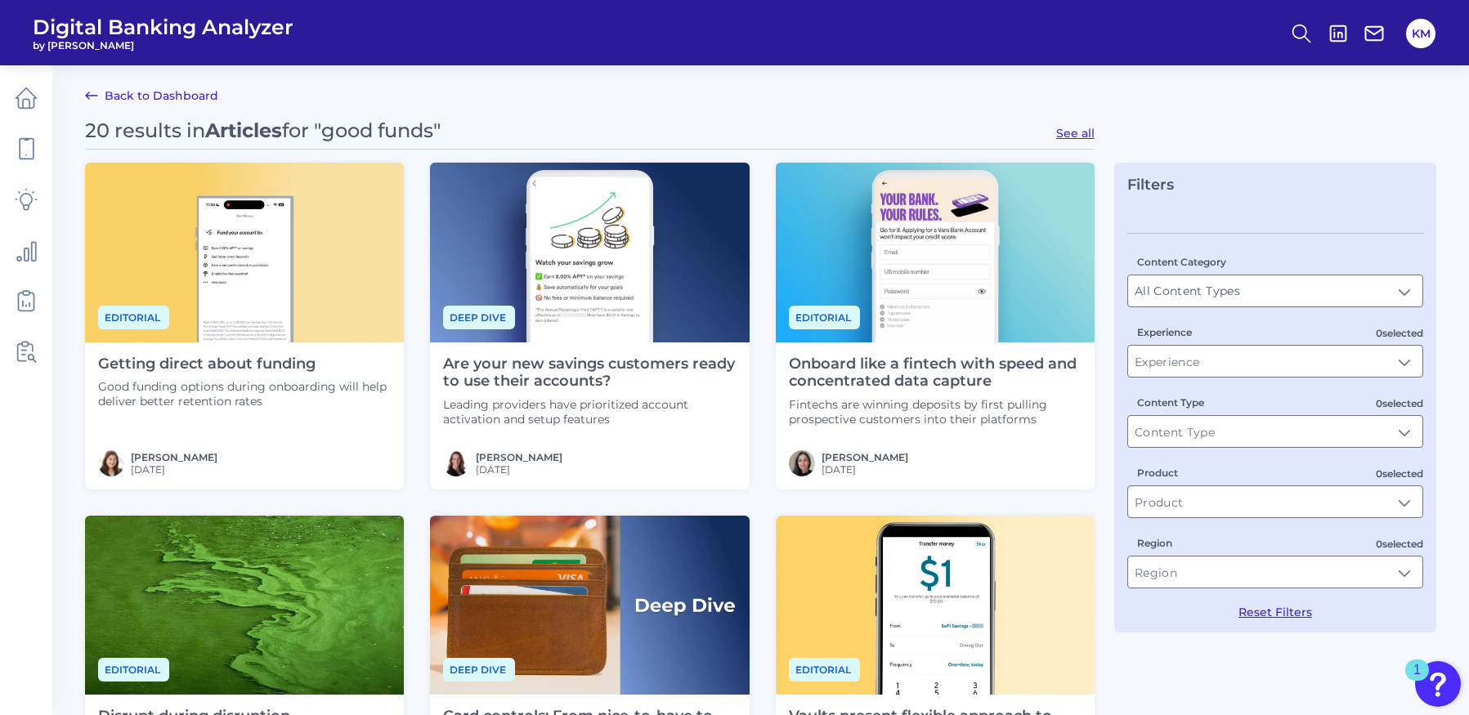
scroll to position [3, 0]
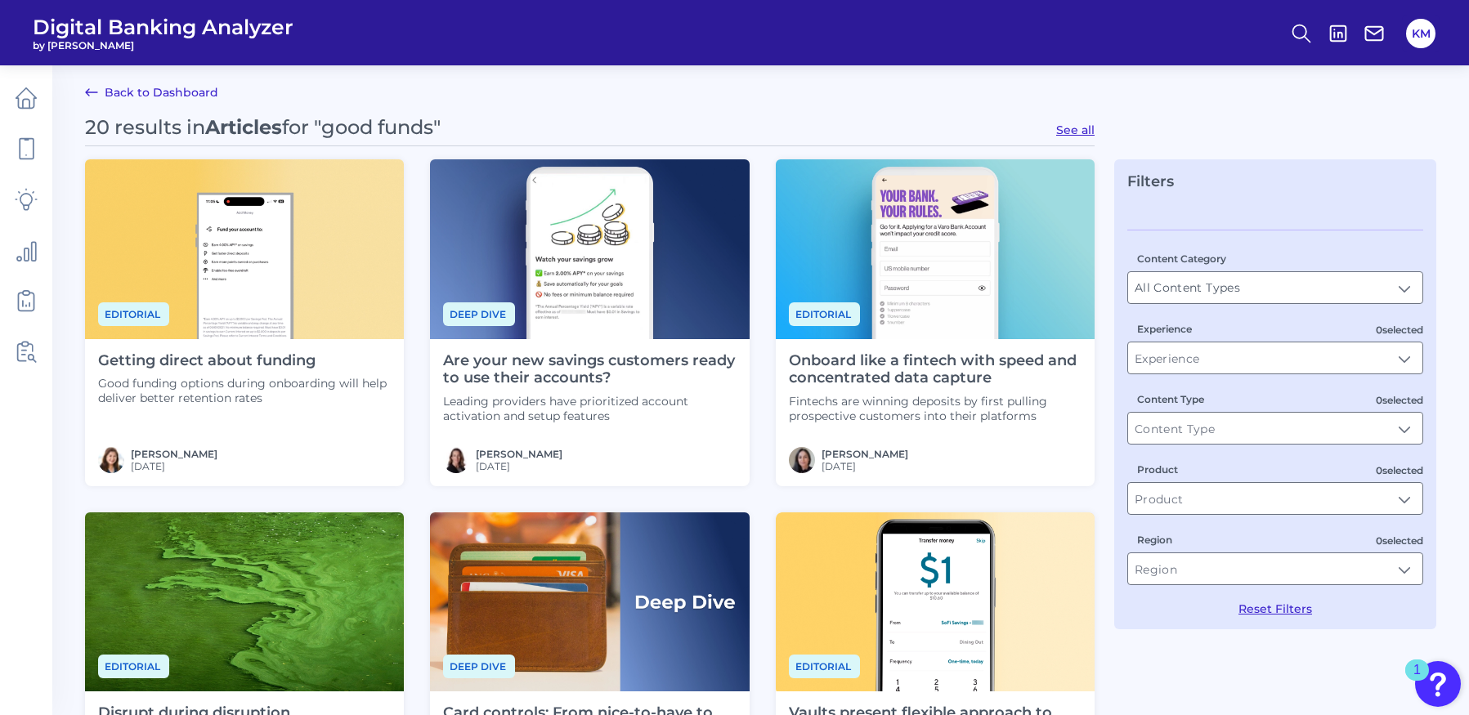
click at [160, 387] on p "Good funding options during onboarding will help deliver better retention rates" at bounding box center [244, 390] width 293 height 29
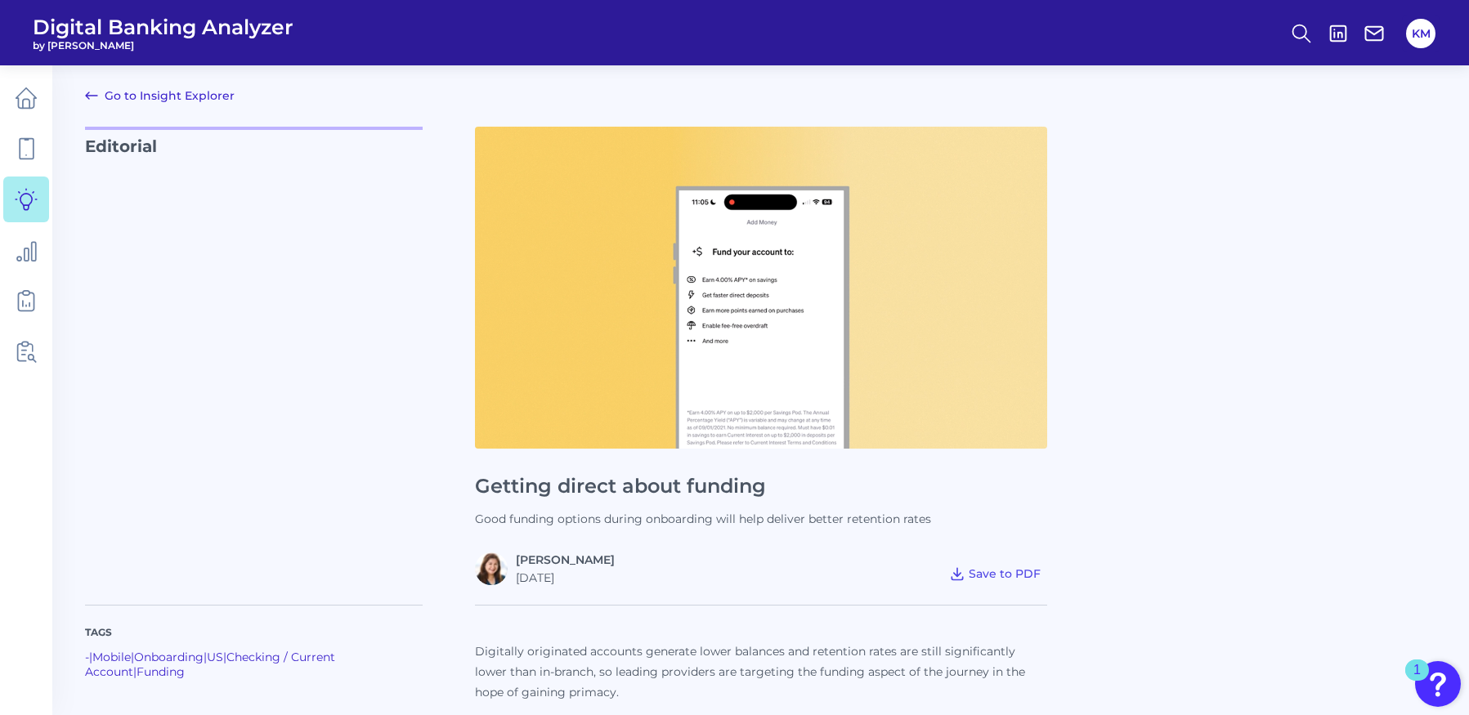
click at [136, 92] on link "Go to Insight Explorer" at bounding box center [160, 96] width 150 height 20
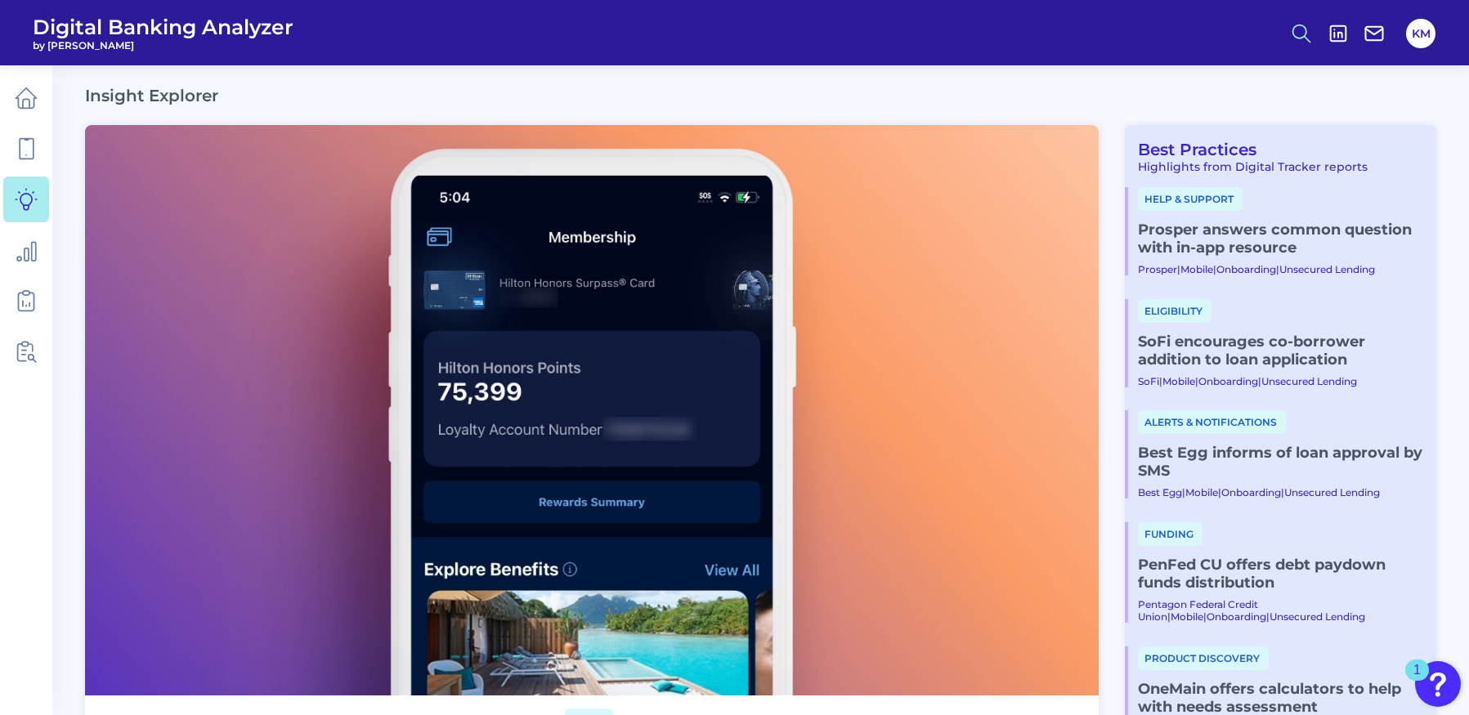
click at [1305, 28] on circle at bounding box center [1299, 31] width 13 height 13
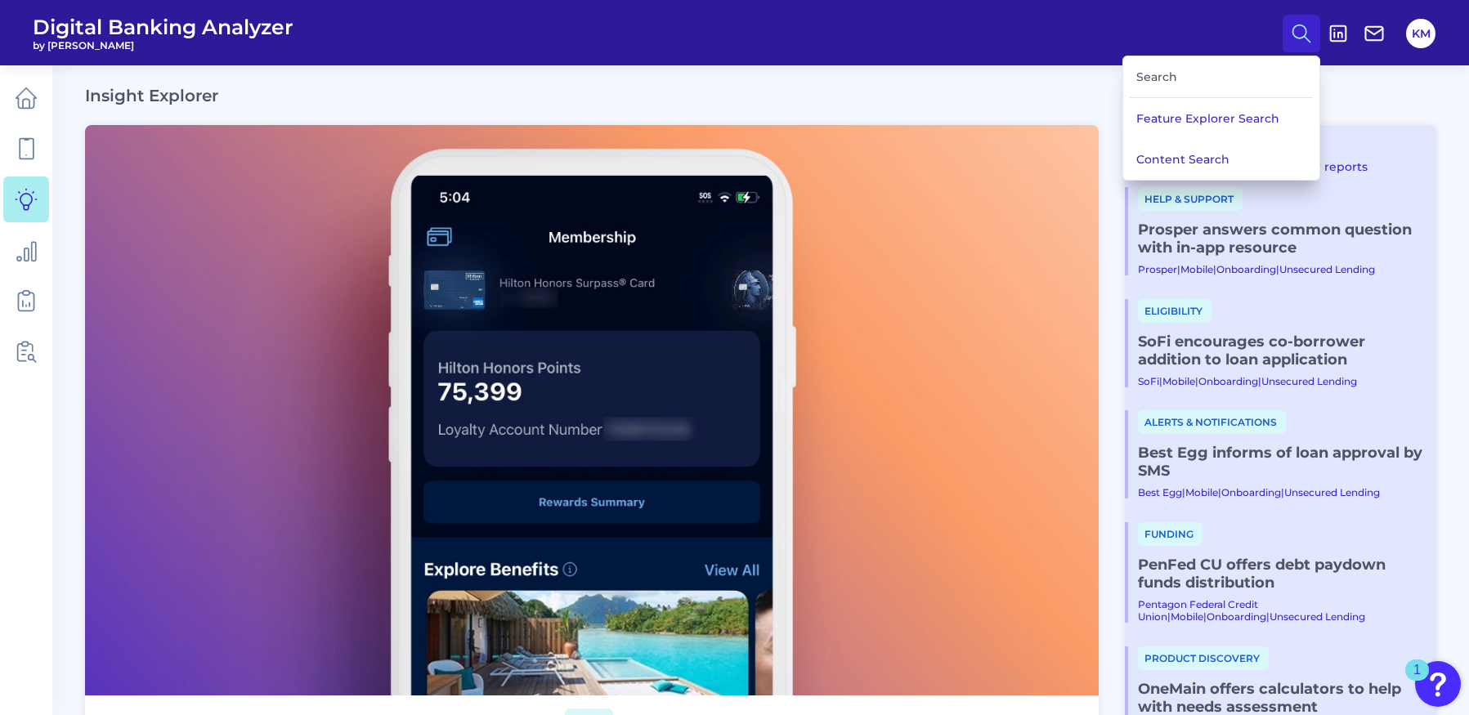
click at [1187, 79] on div "Search" at bounding box center [1221, 77] width 183 height 42
click at [1190, 125] on button "Feature Explorer Search" at bounding box center [1221, 118] width 196 height 41
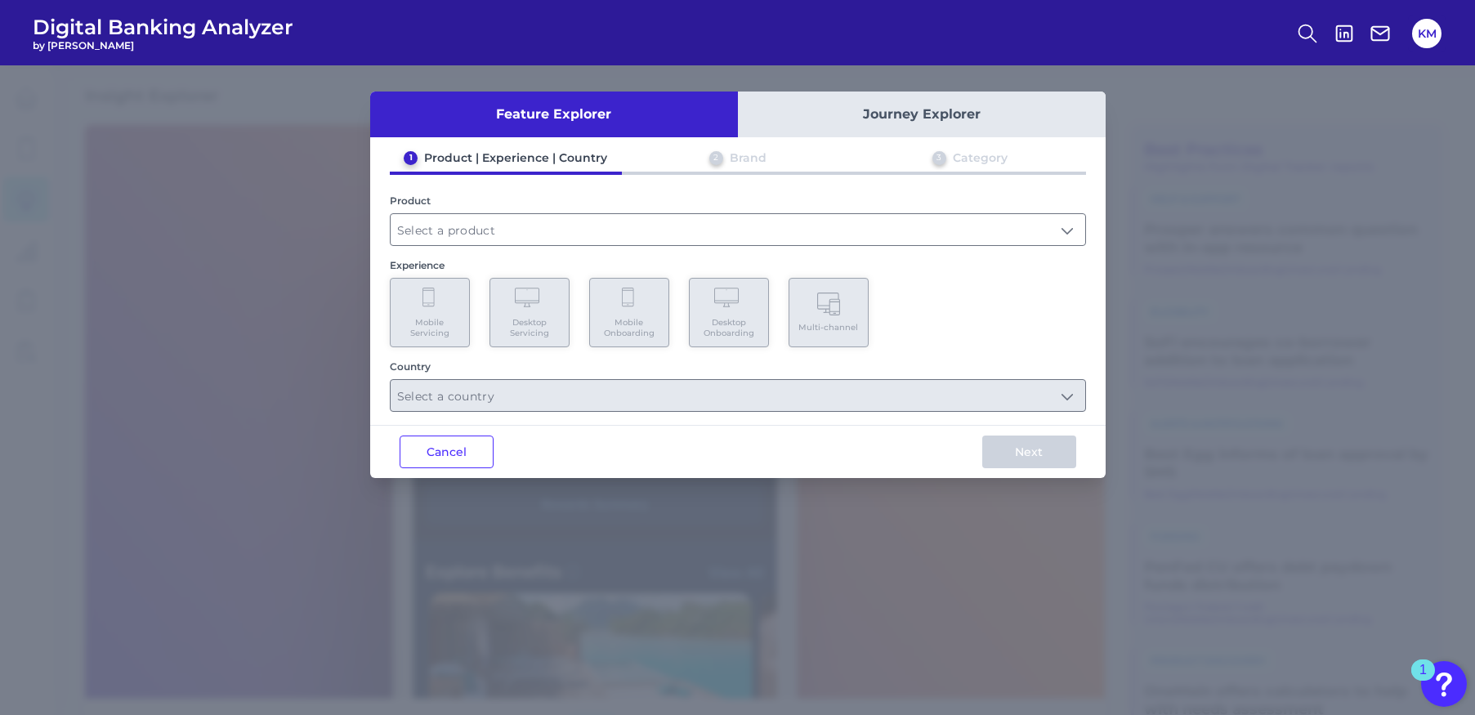
click at [1251, 49] on header "Digital Banking Analyzer by Curinos KM" at bounding box center [737, 32] width 1475 height 65
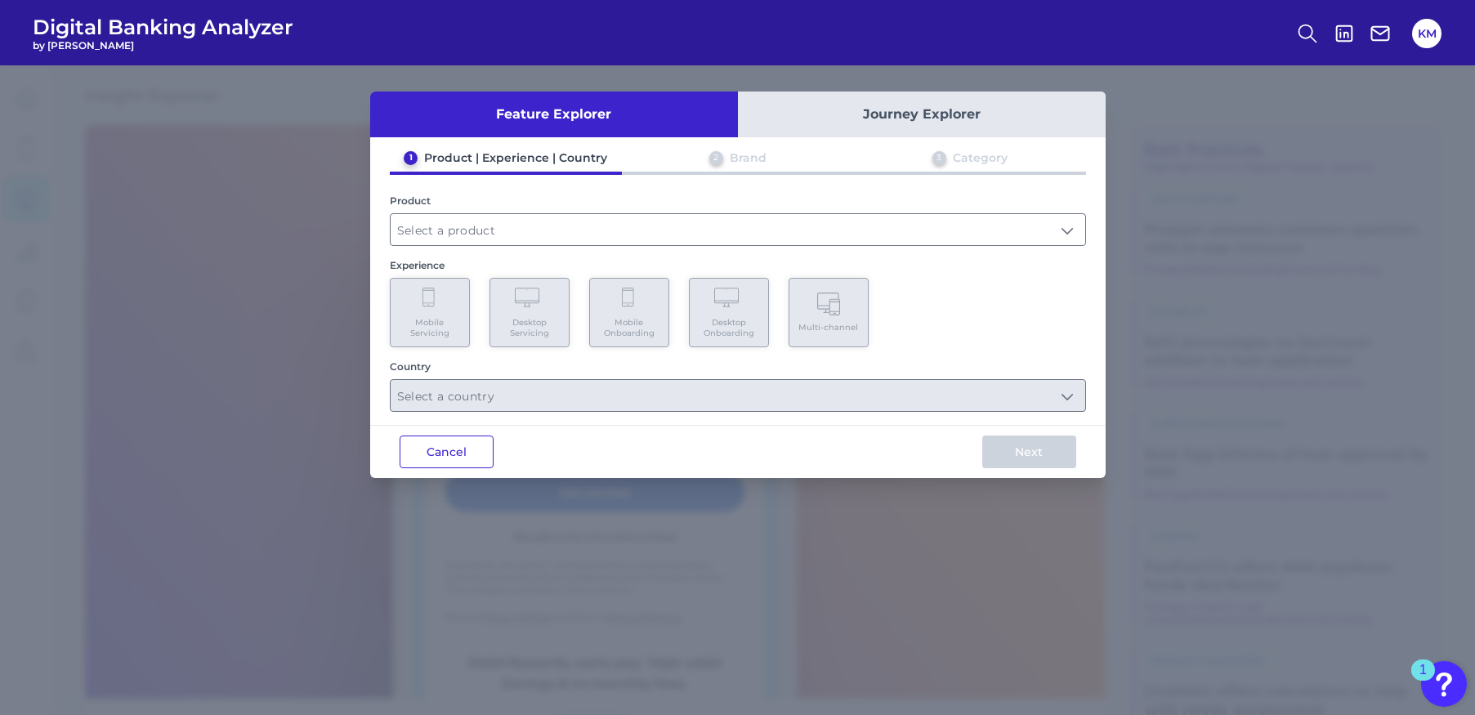
click at [482, 453] on button "Cancel" at bounding box center [447, 452] width 94 height 33
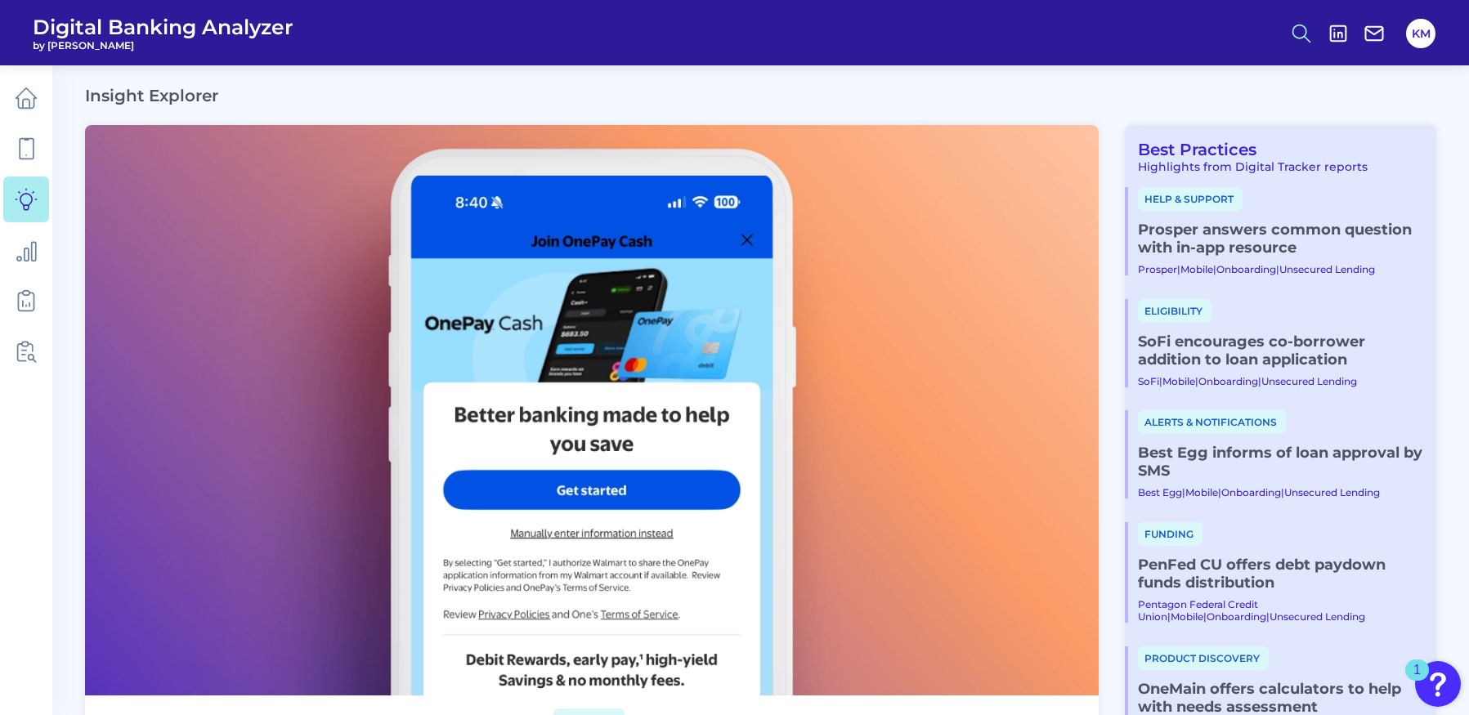
click at [1297, 34] on icon at bounding box center [1301, 33] width 23 height 23
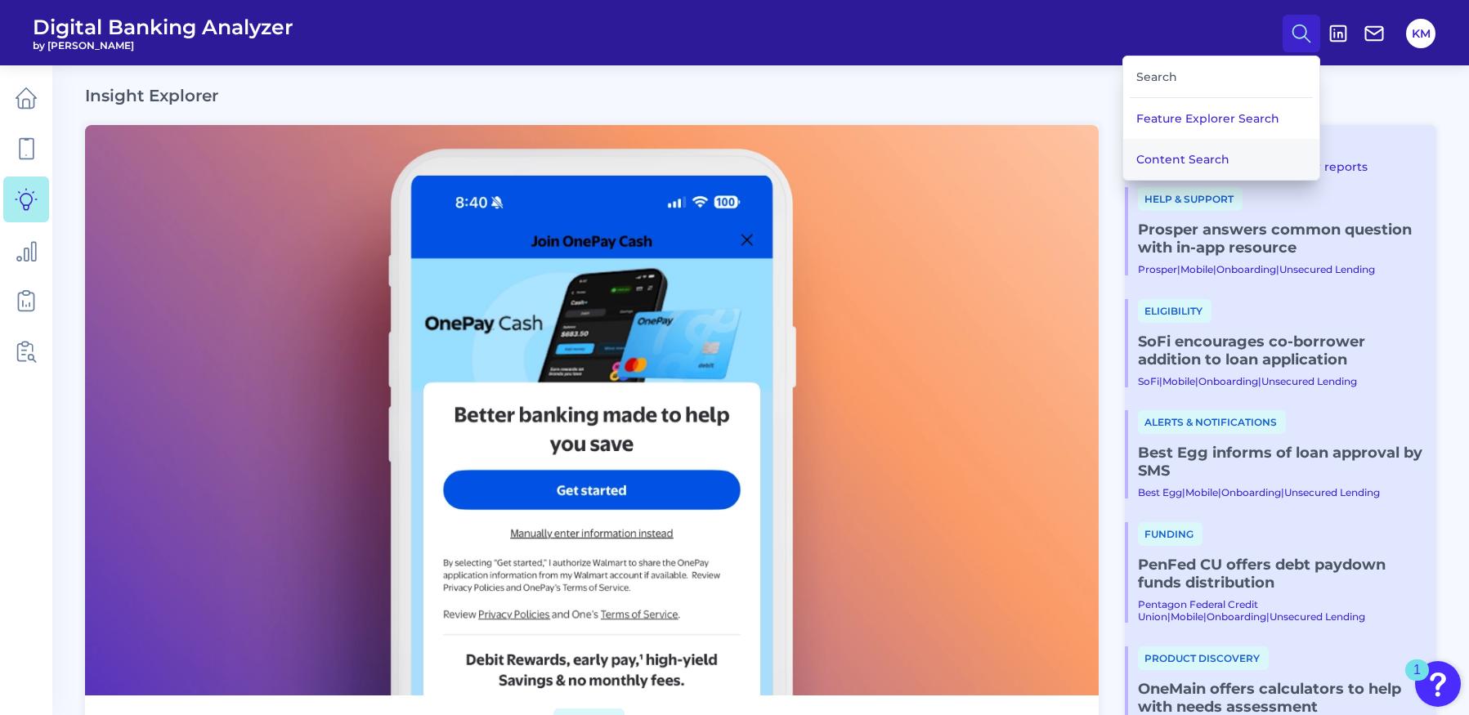
click at [1161, 165] on button "Content Search" at bounding box center [1221, 159] width 196 height 41
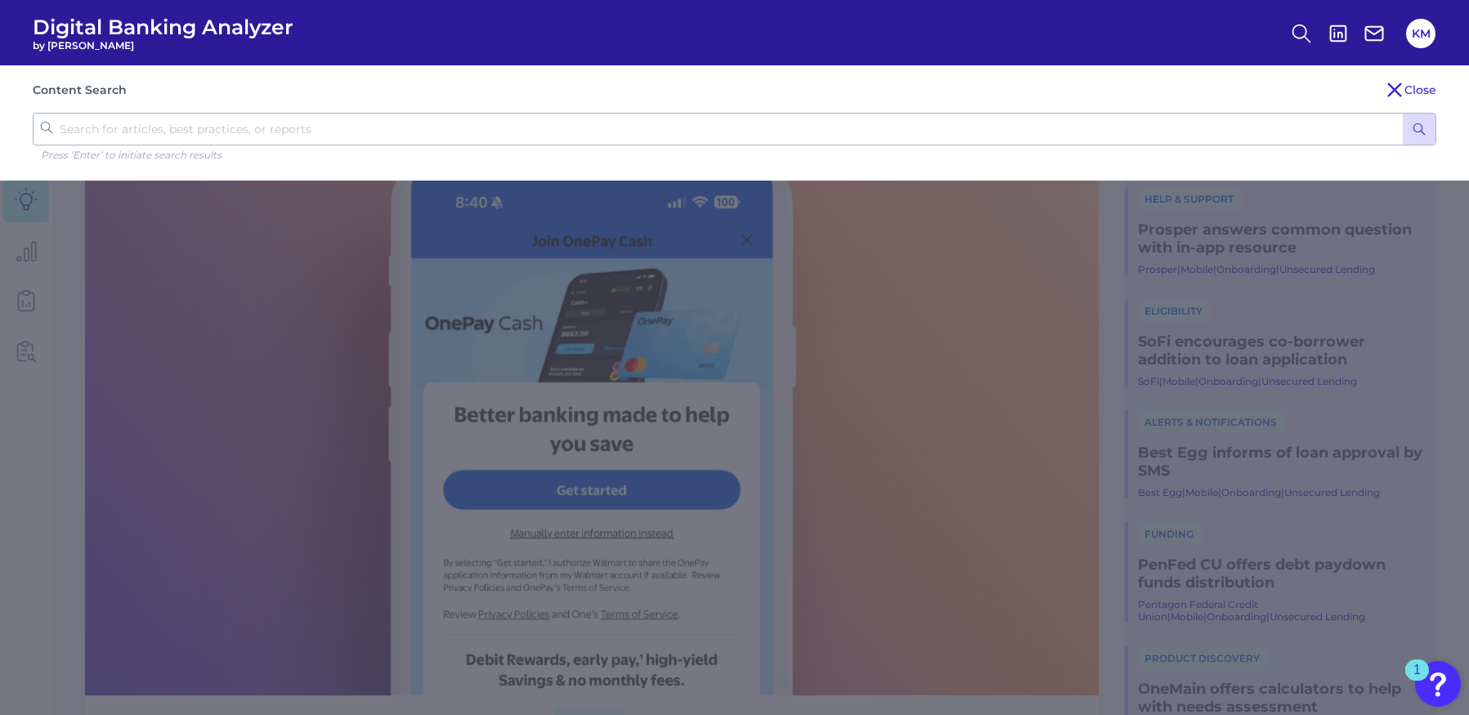
click at [528, 134] on input "text" at bounding box center [734, 129] width 1403 height 33
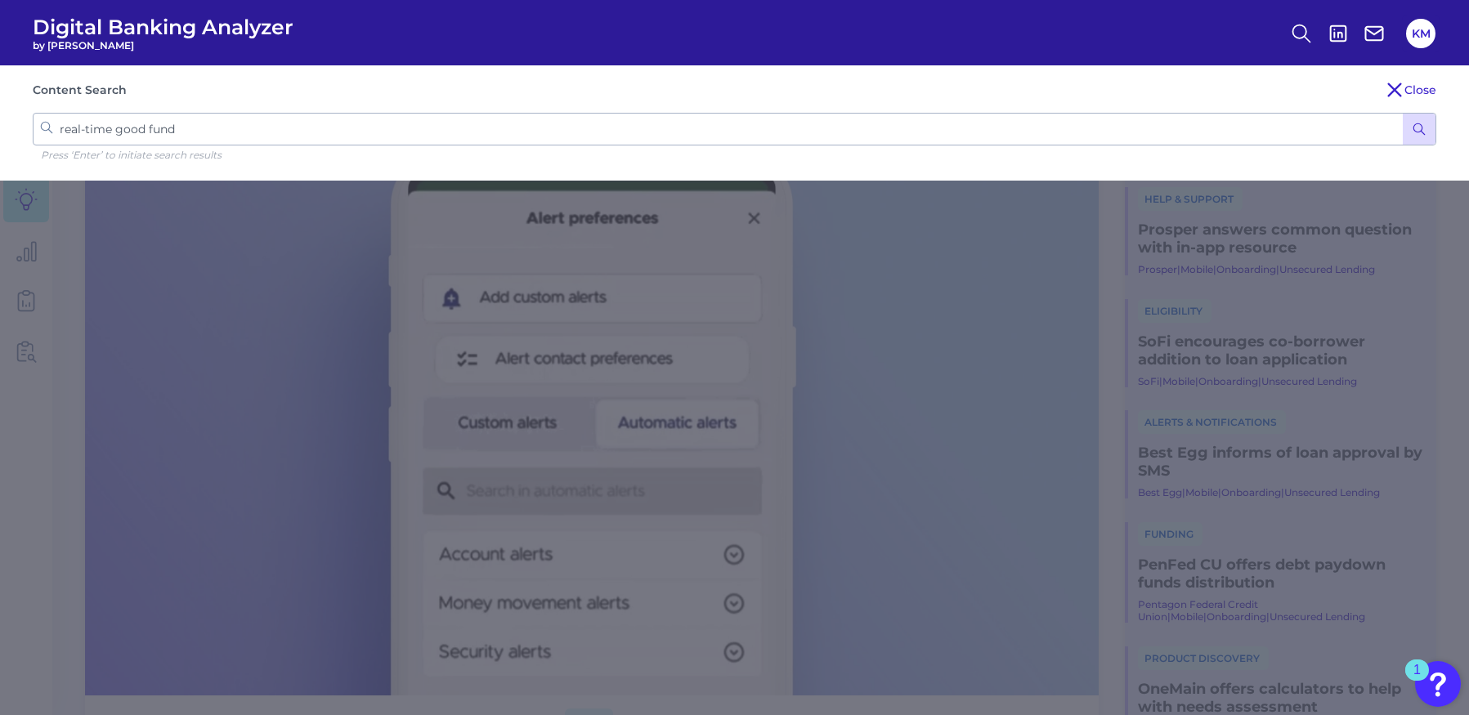
type input "real-time good funds"
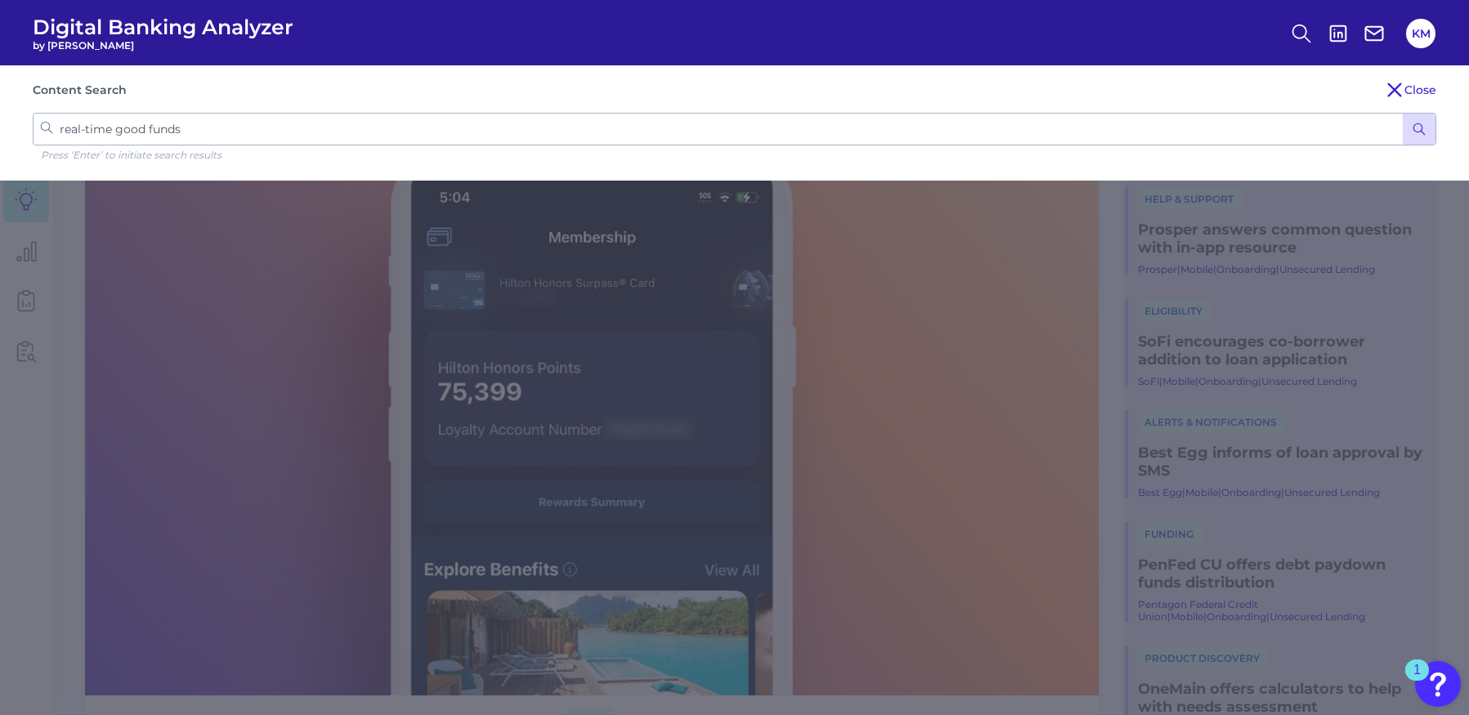
click button "submit" at bounding box center [1419, 129] width 33 height 31
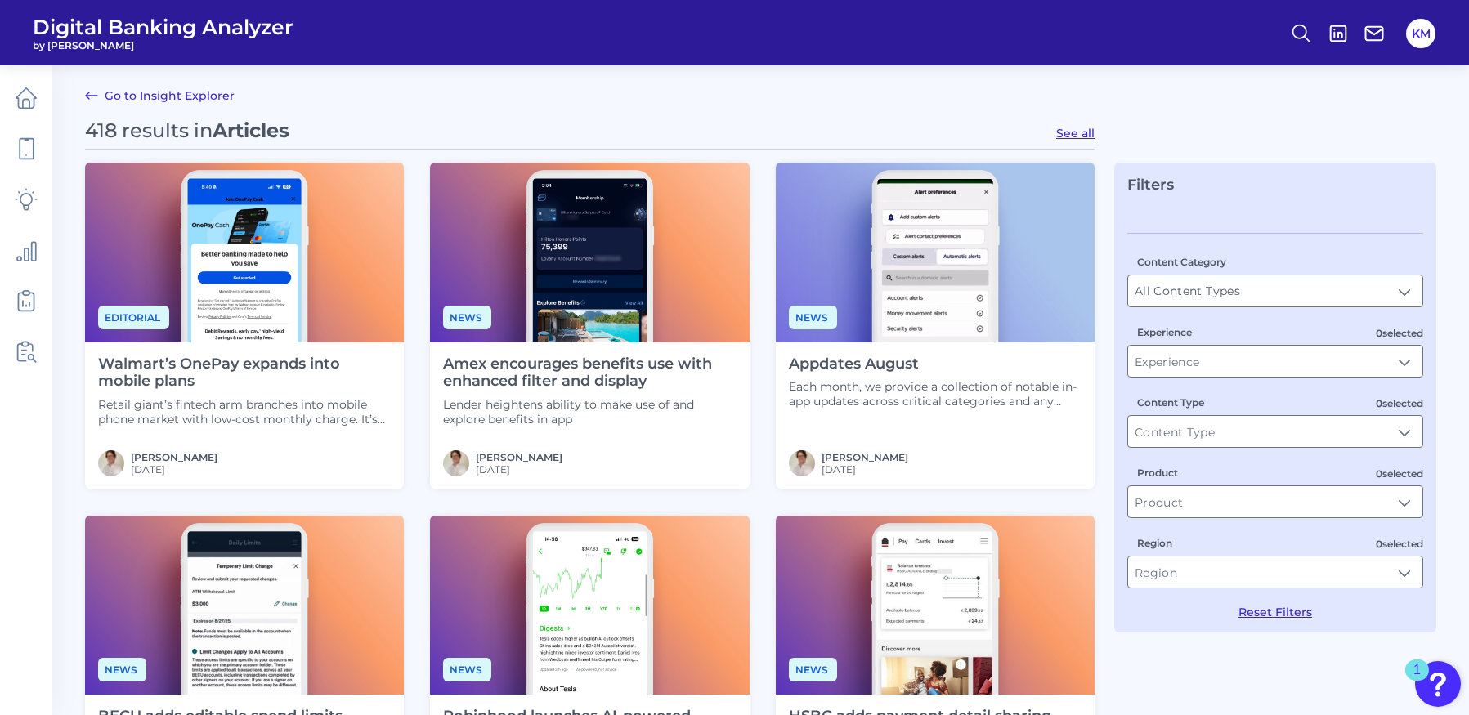
click at [1075, 130] on button "See all" at bounding box center [1075, 133] width 38 height 15
type input "Articles"
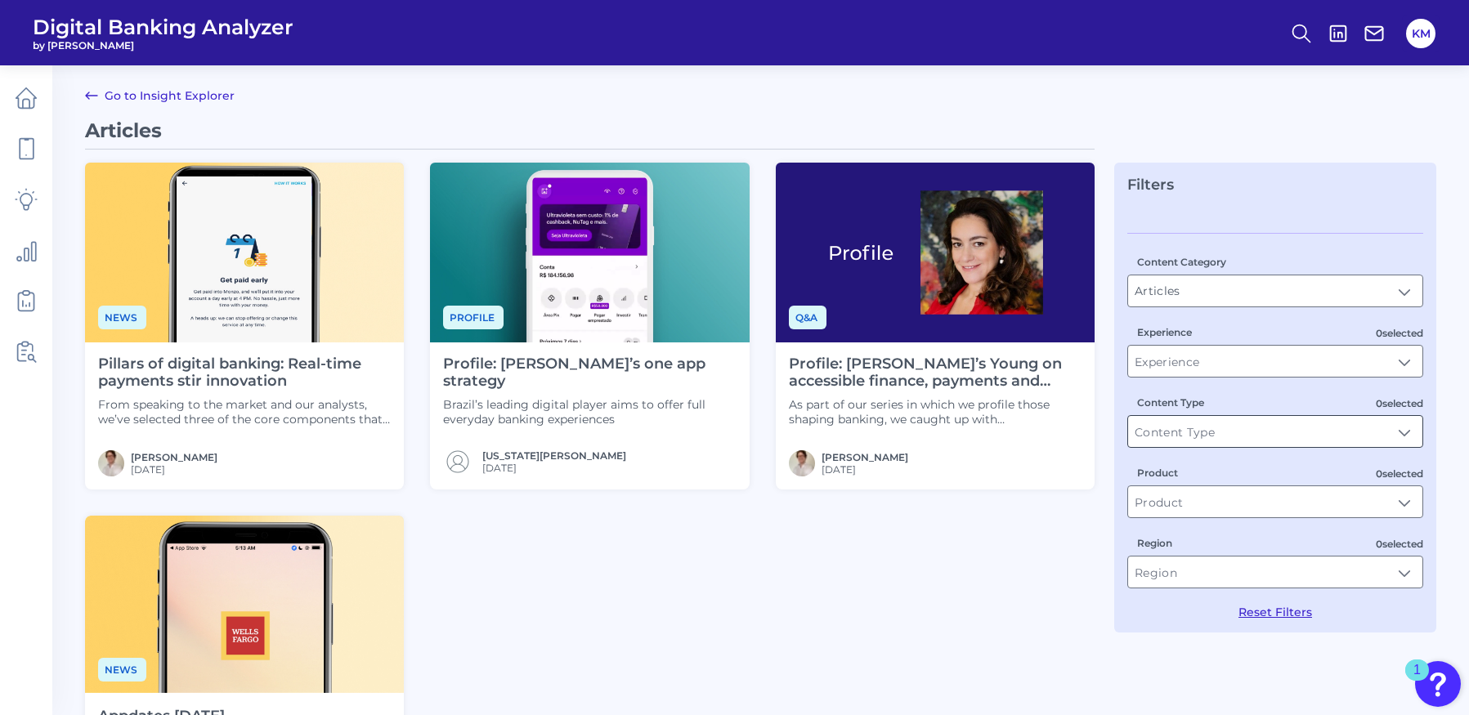
click at [1242, 437] on input "Content Type" at bounding box center [1275, 431] width 294 height 31
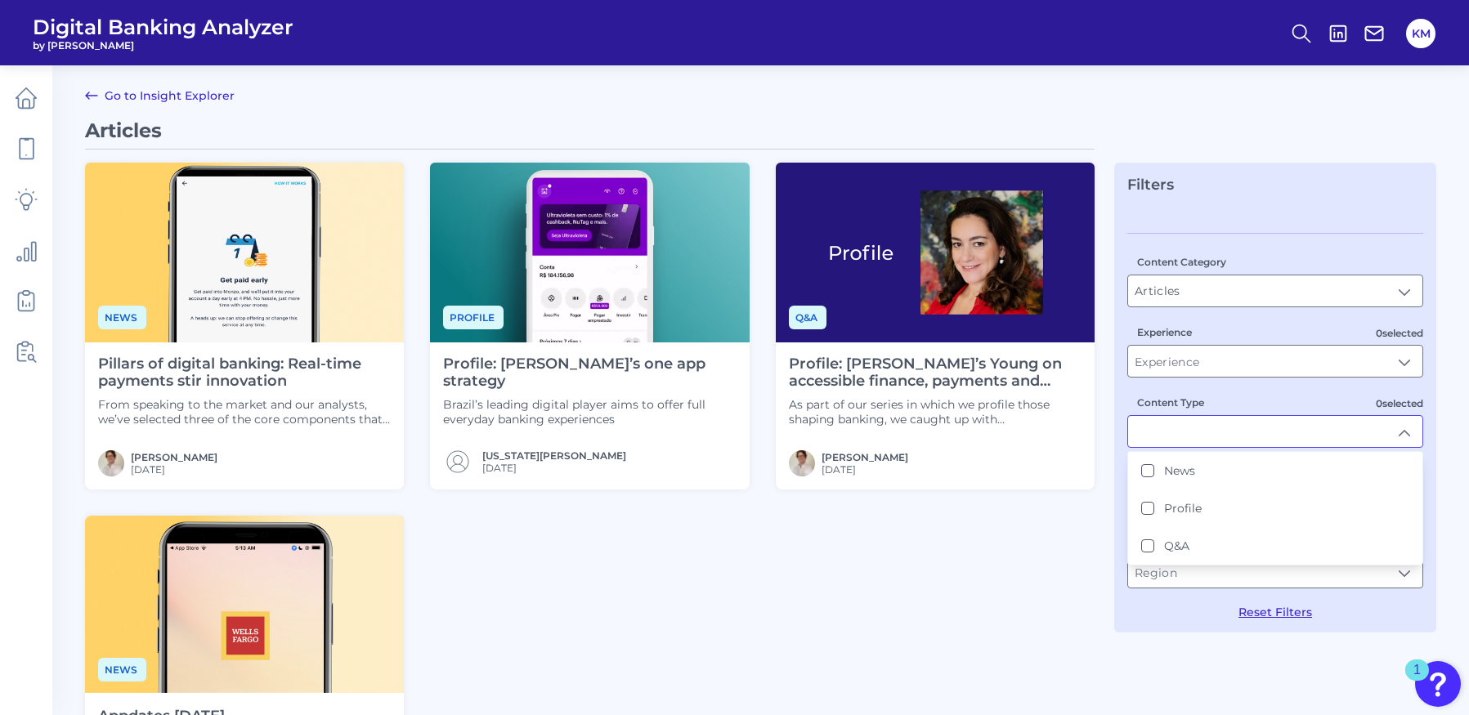
click at [1242, 436] on input "Content Type" at bounding box center [1275, 431] width 294 height 31
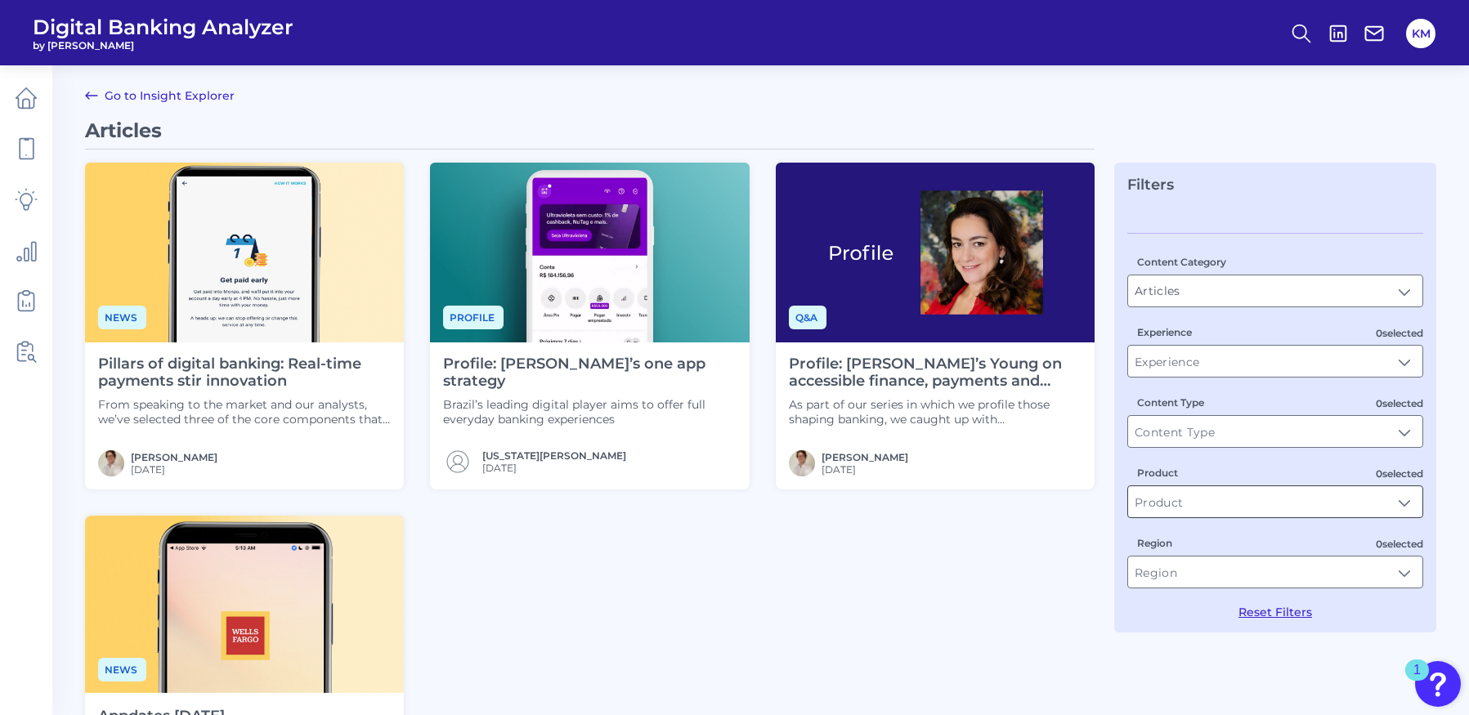
click at [1250, 513] on input "Product" at bounding box center [1275, 501] width 294 height 31
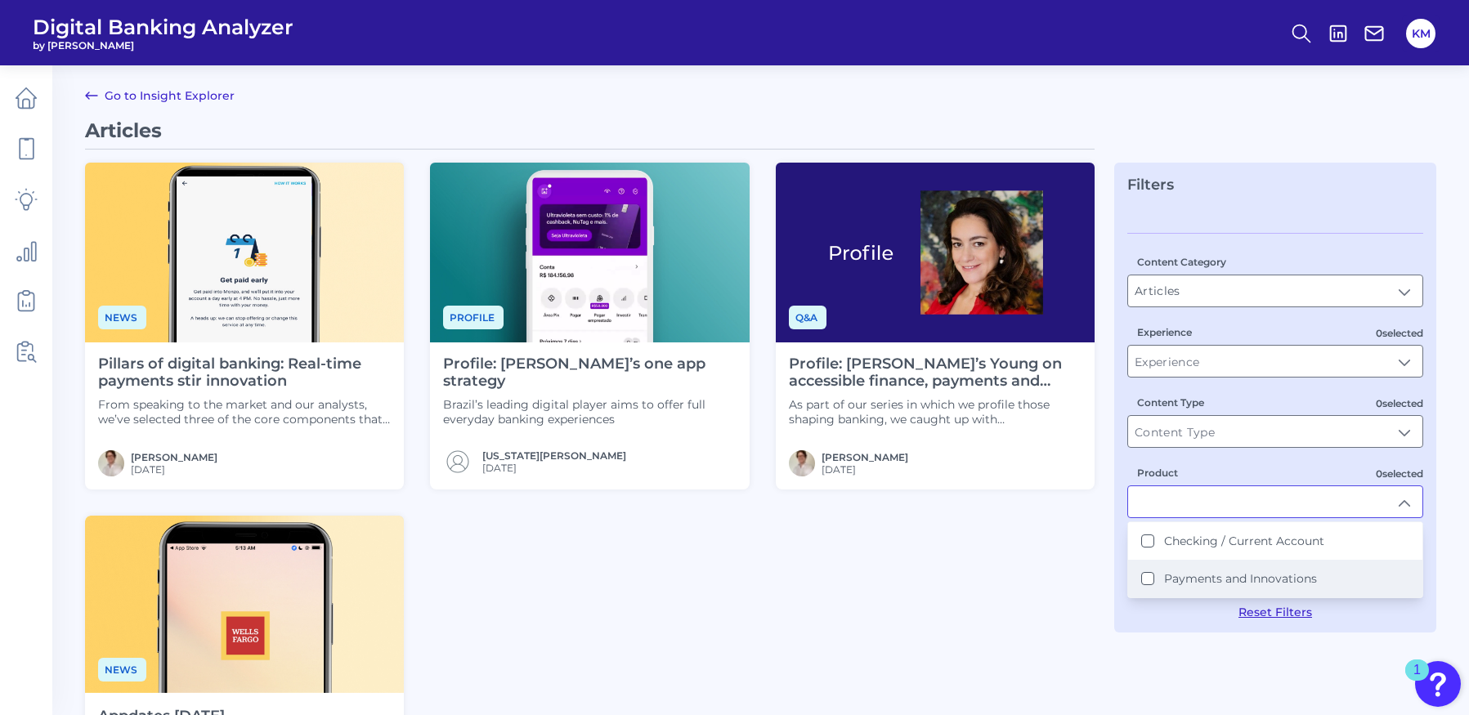
click at [1146, 584] on Innovations "Payments and Innovations" at bounding box center [1147, 578] width 13 height 13
type input "Payments and Innovations"
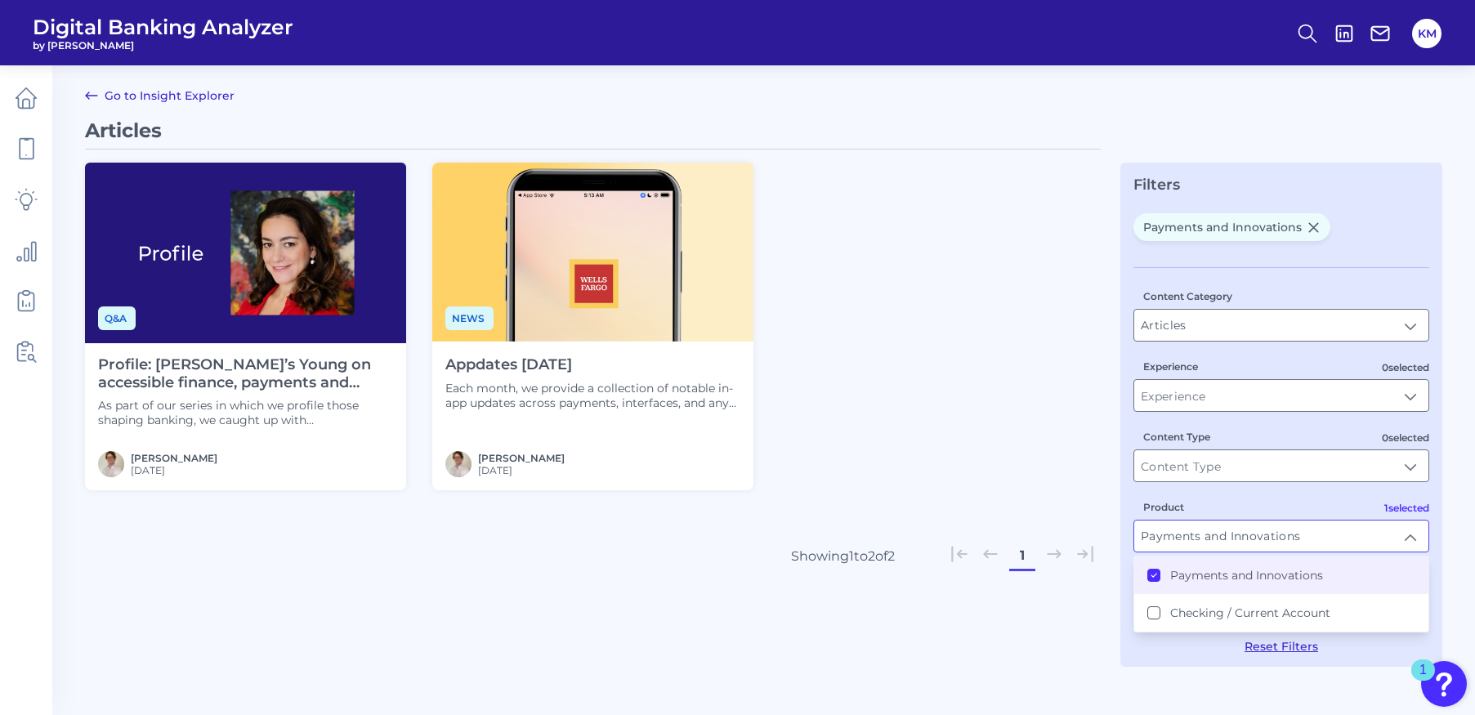
click at [213, 96] on link "Go to Insight Explorer" at bounding box center [160, 96] width 150 height 20
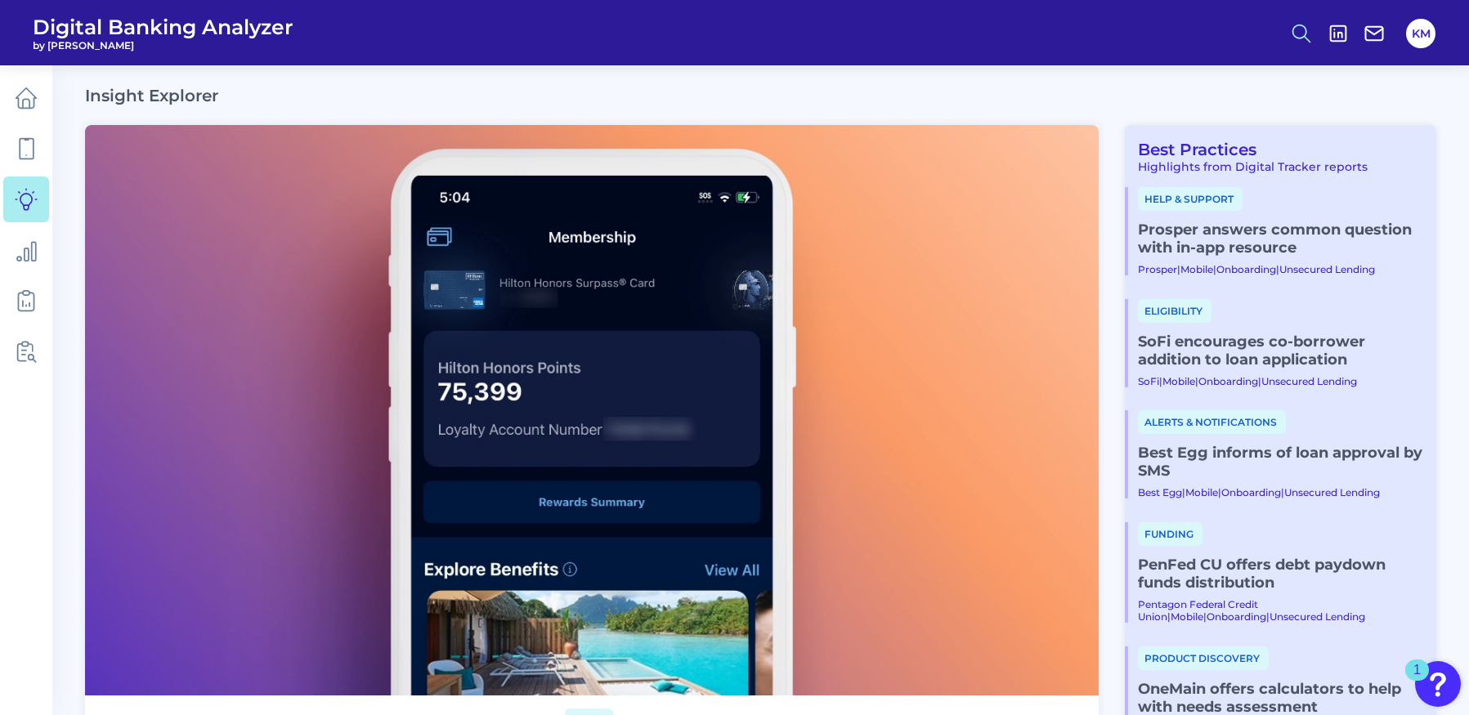
click at [1290, 33] on icon at bounding box center [1301, 33] width 23 height 23
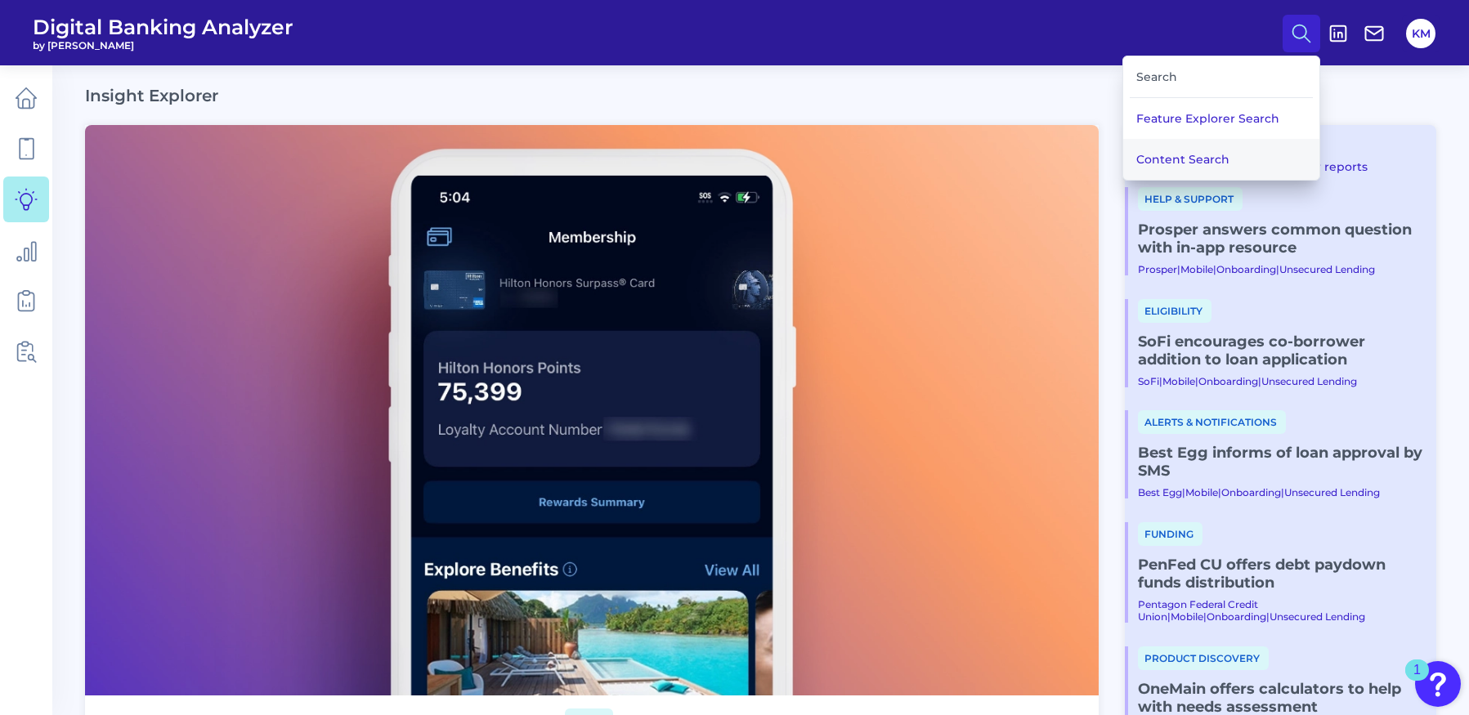
click at [1184, 154] on button "Content Search" at bounding box center [1221, 159] width 196 height 41
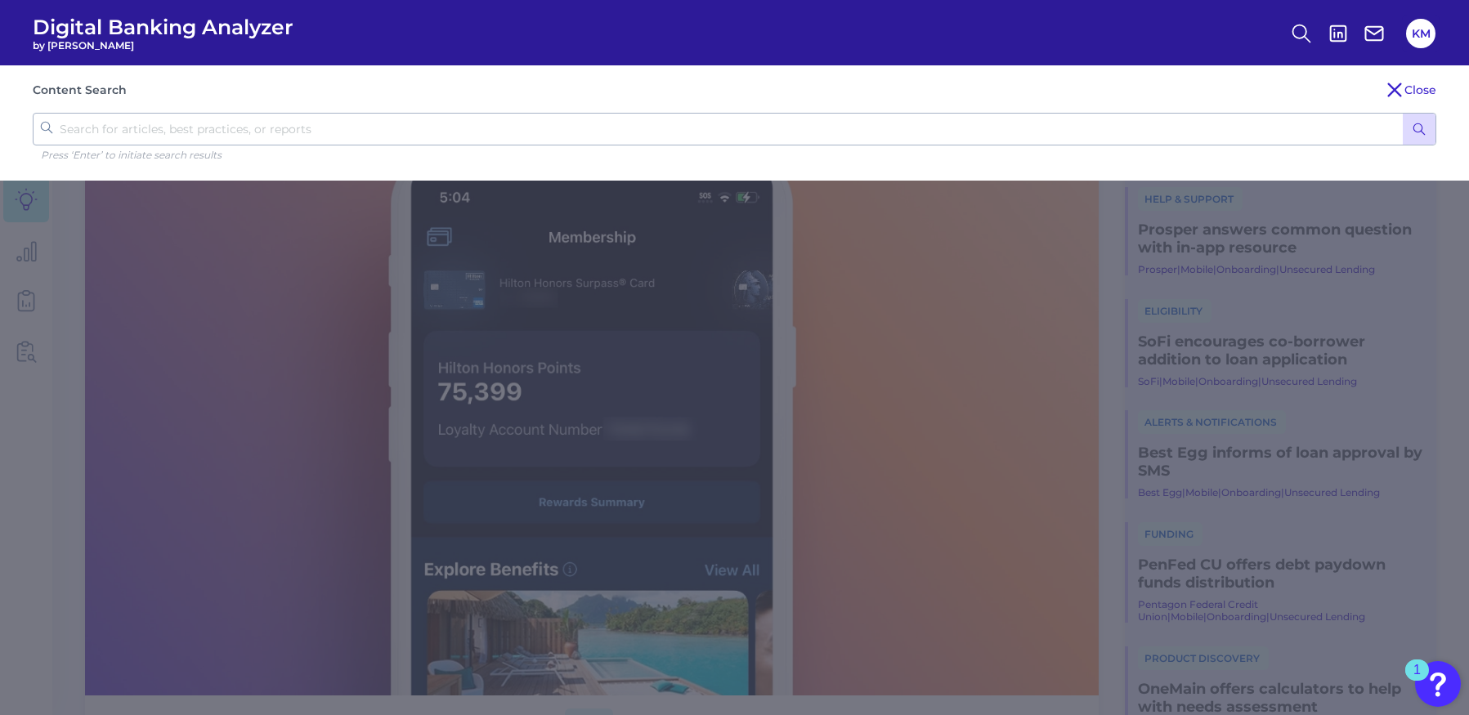
click at [458, 138] on input "text" at bounding box center [734, 129] width 1403 height 33
type input "real-time good funds"
click at [1422, 128] on icon "submit" at bounding box center [1419, 129] width 15 height 15
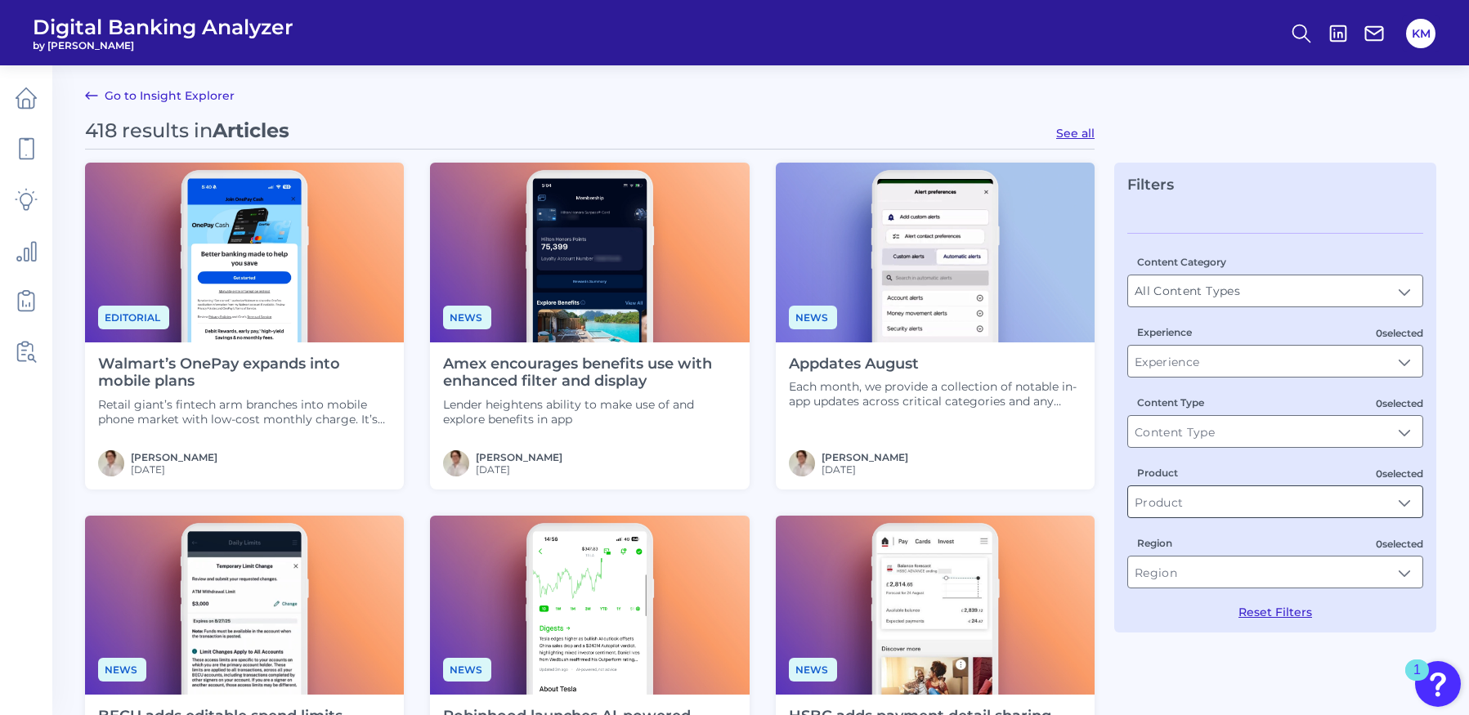
click at [1405, 504] on input "Product" at bounding box center [1275, 501] width 294 height 31
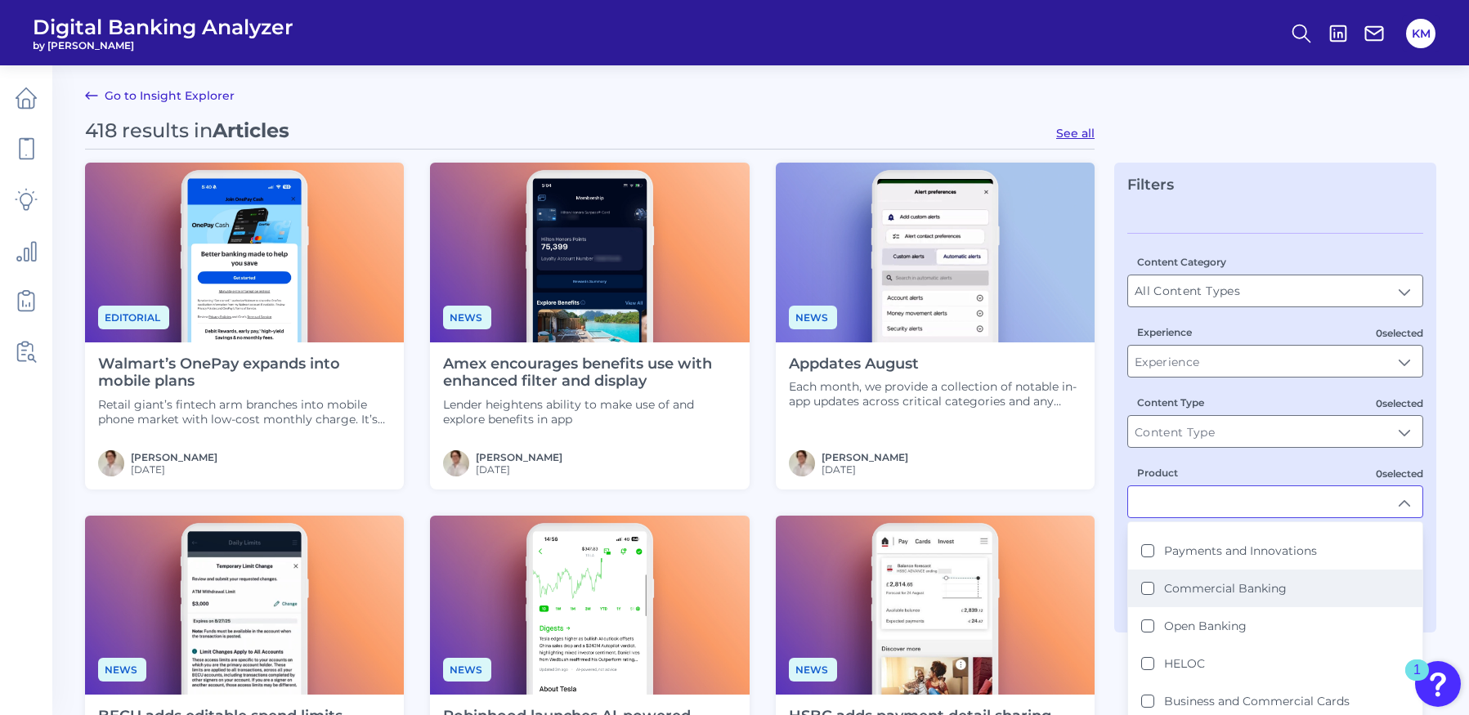
scroll to position [248, 0]
click at [1148, 552] on Innovations "Payments and Innovations" at bounding box center [1147, 555] width 13 height 13
type input "Payments and Innovations"
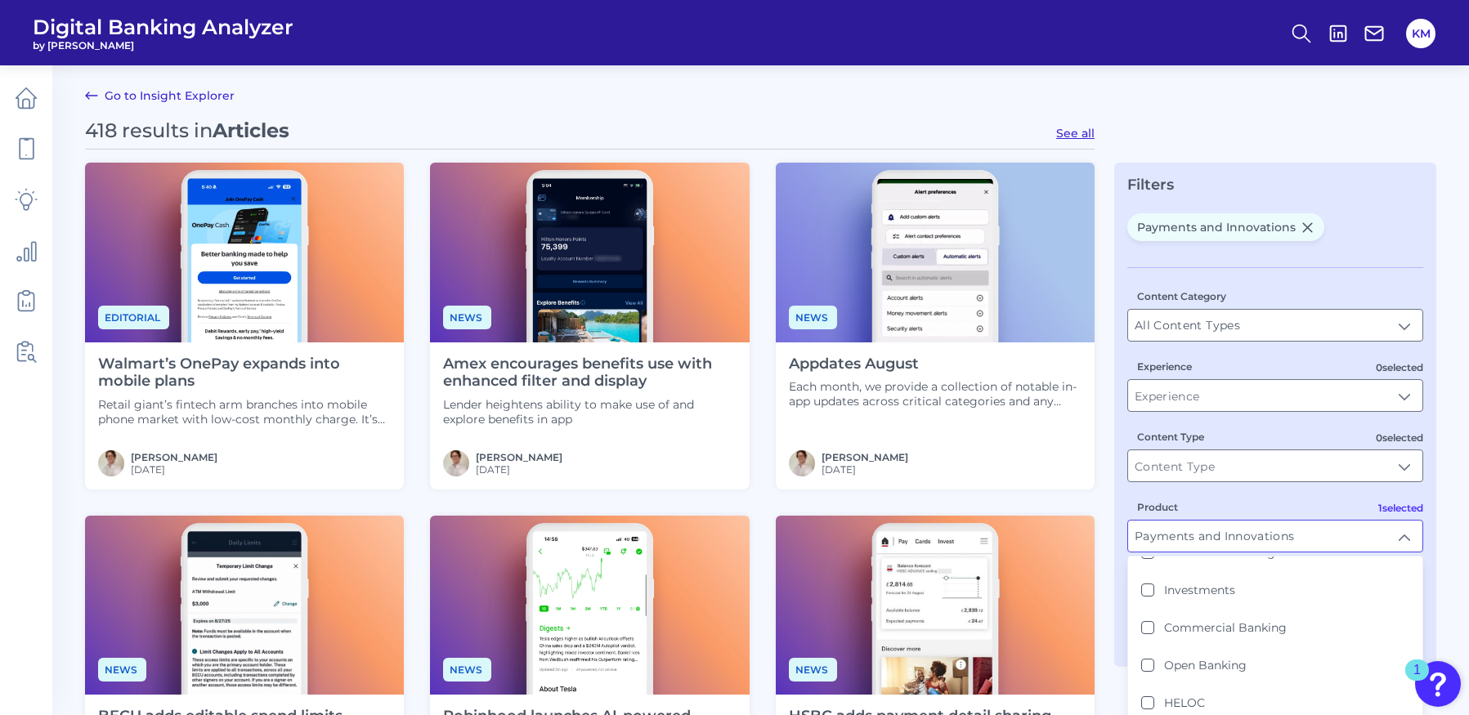
scroll to position [1, 0]
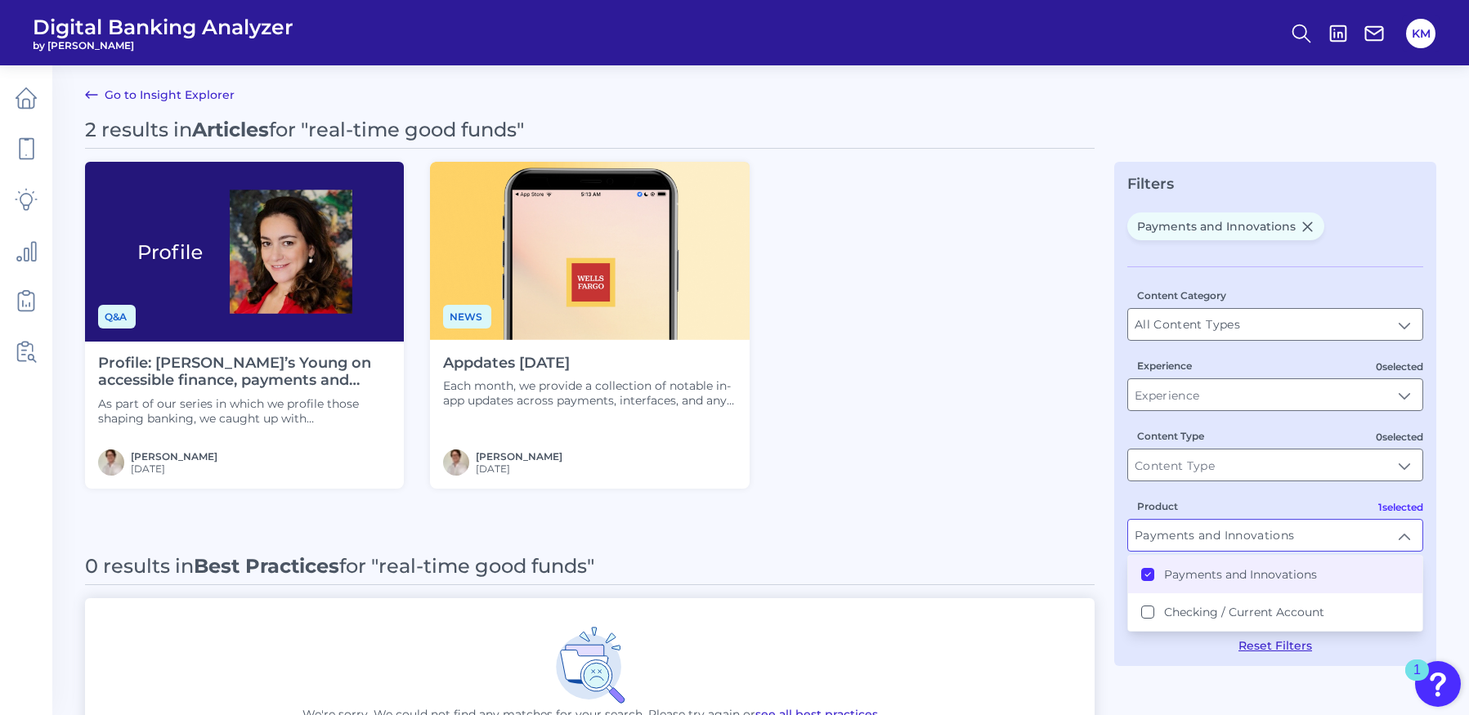
click at [1407, 535] on input "Payments and Innovations" at bounding box center [1275, 535] width 294 height 31
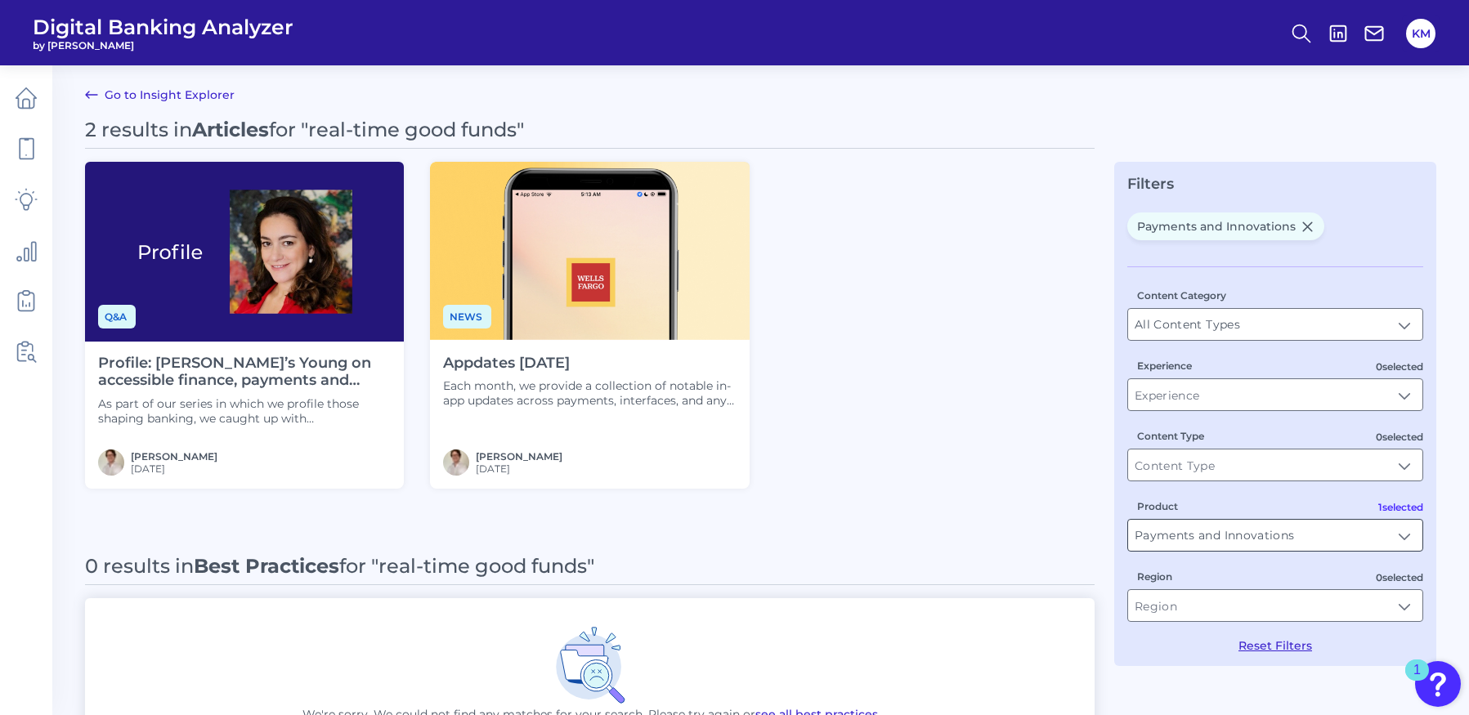
click at [1407, 535] on input "Payments and Innovations" at bounding box center [1275, 535] width 294 height 31
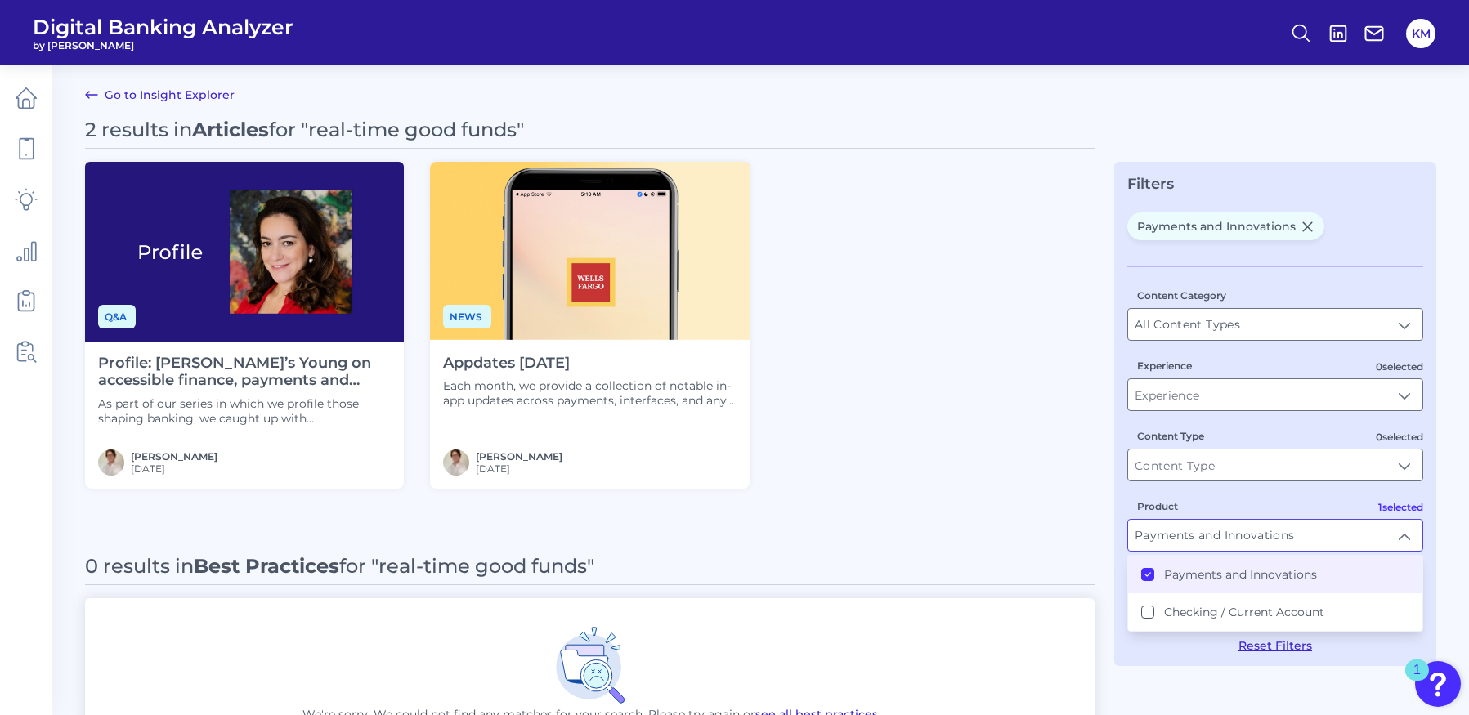
click at [1148, 576] on icon at bounding box center [1147, 575] width 8 height 8
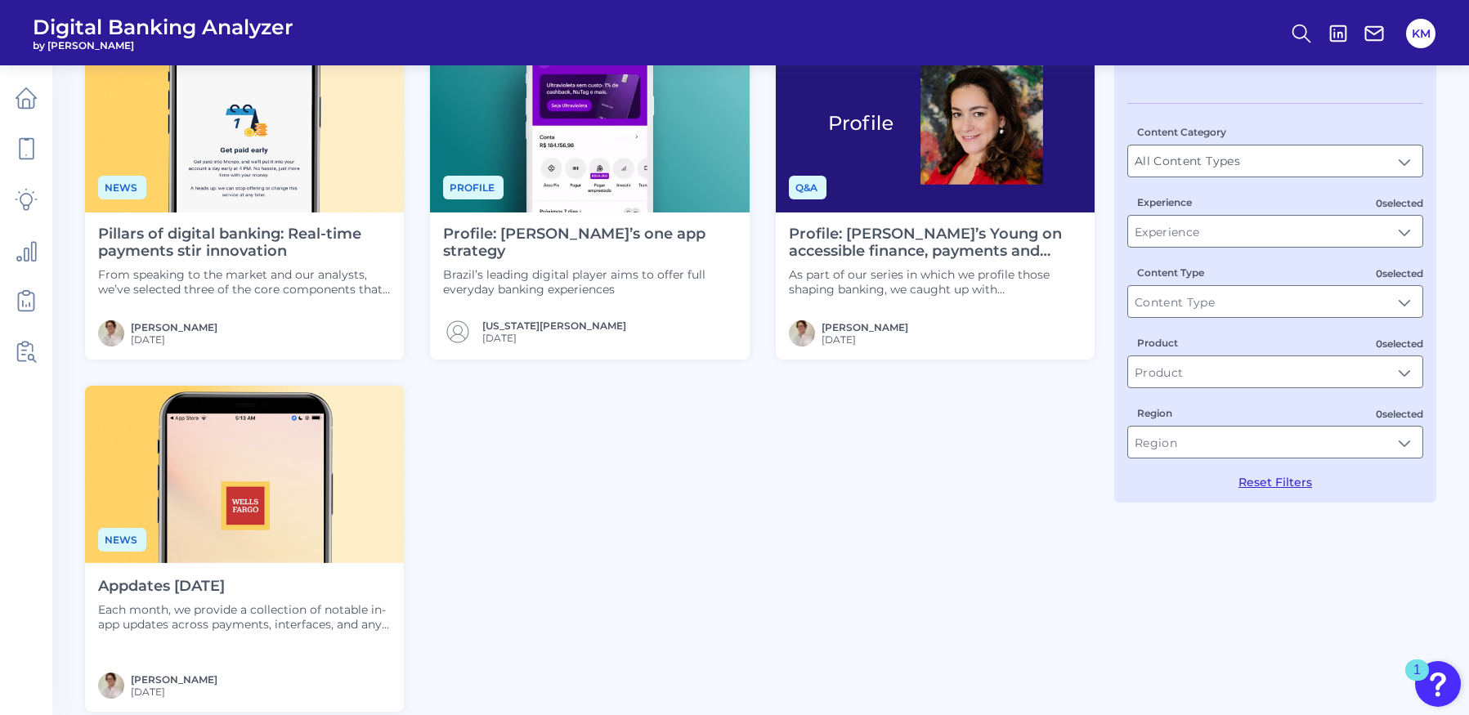
scroll to position [115, 0]
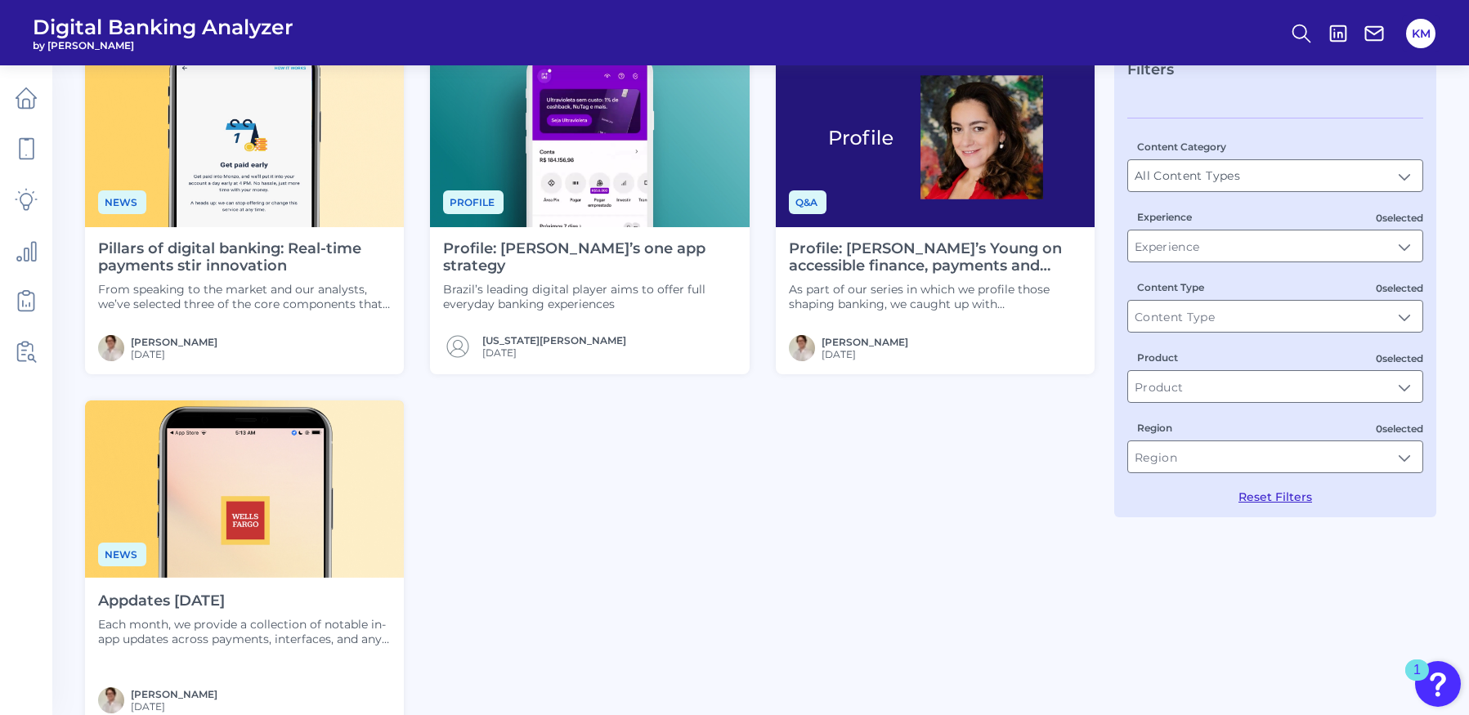
click at [240, 249] on h4 "Pillars of digital banking: Real-time payments stir innovation" at bounding box center [244, 257] width 293 height 35
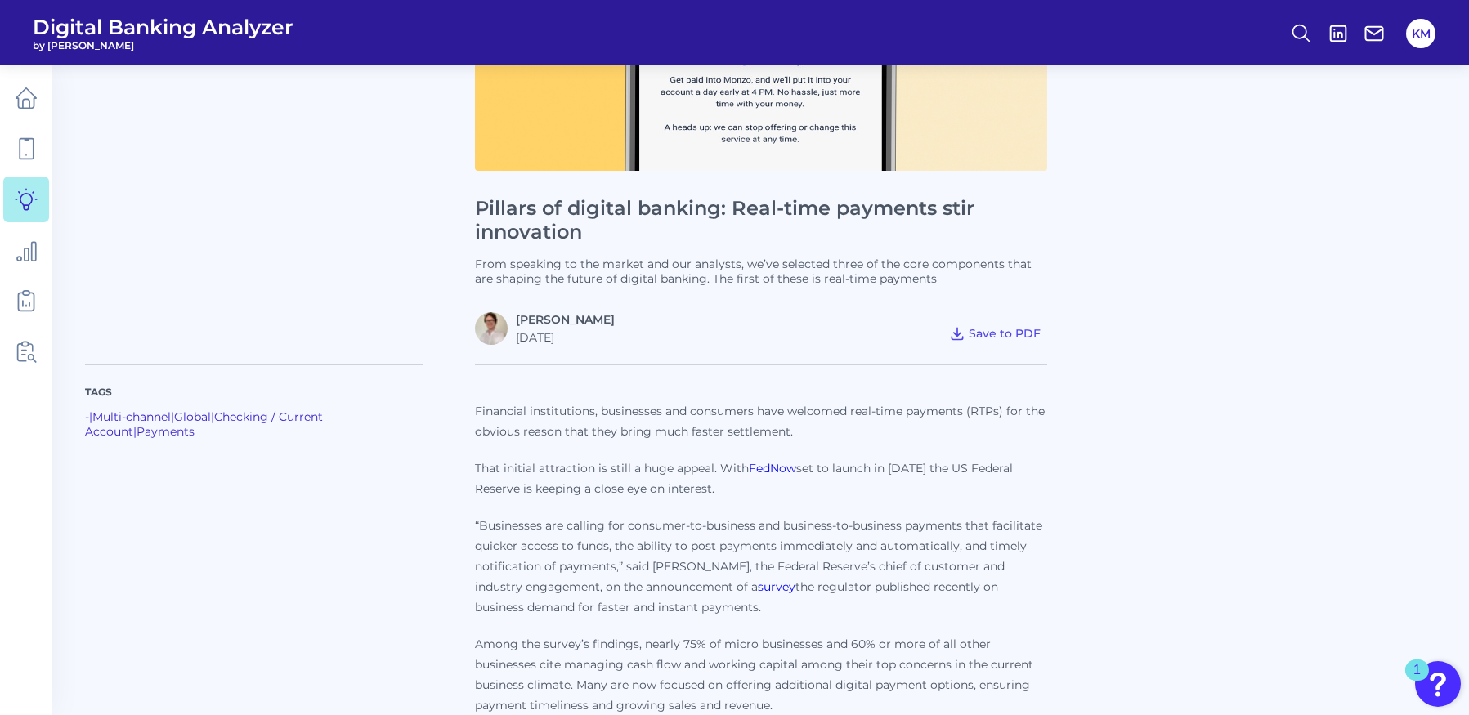
scroll to position [279, 0]
